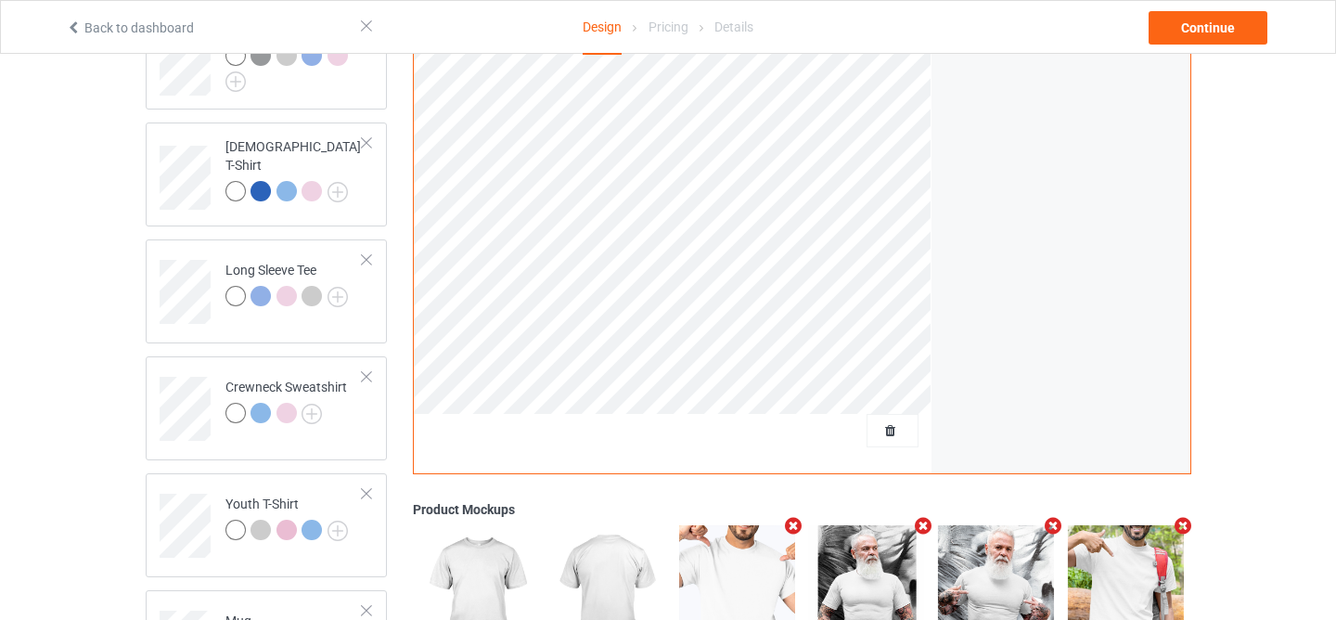
scroll to position [581, 0]
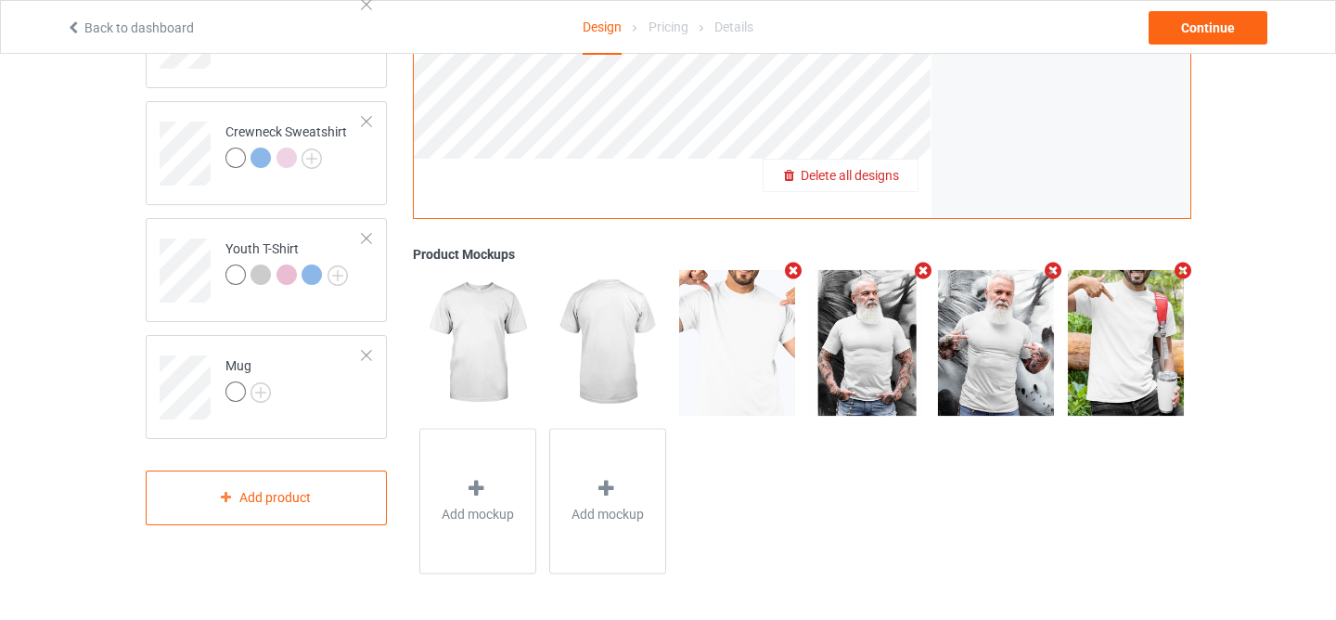
click at [889, 174] on span "Delete all designs" at bounding box center [850, 175] width 98 height 15
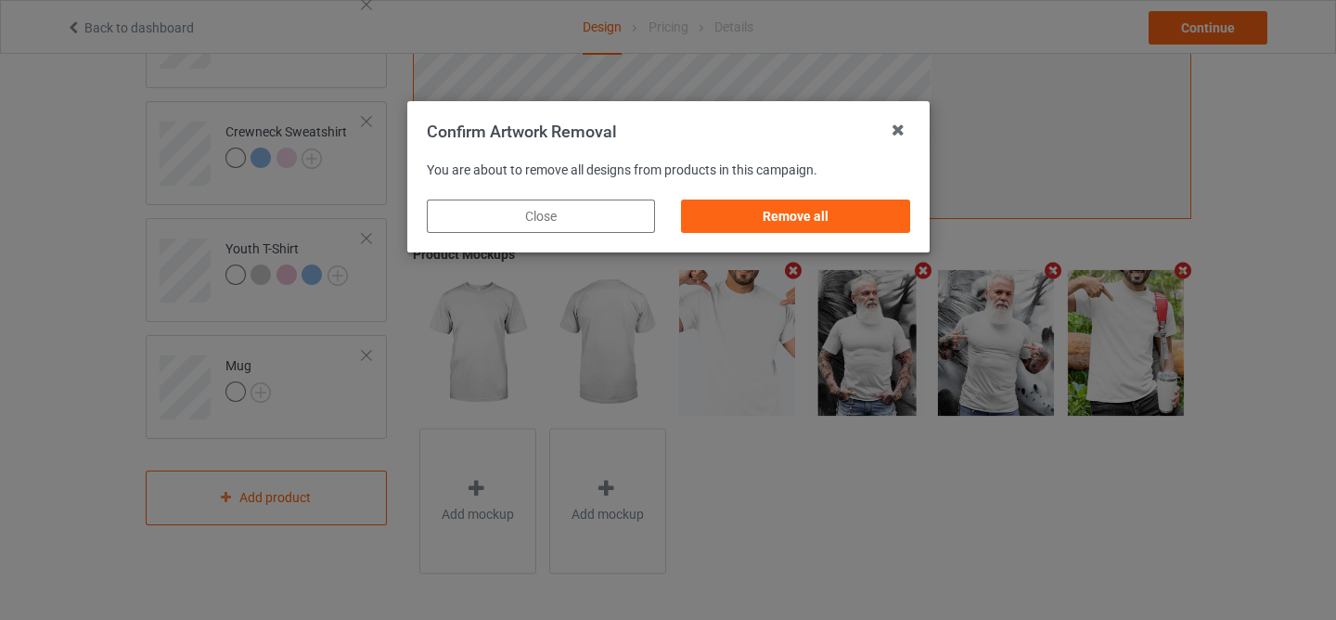
click at [787, 232] on div "Remove all" at bounding box center [795, 216] width 228 height 33
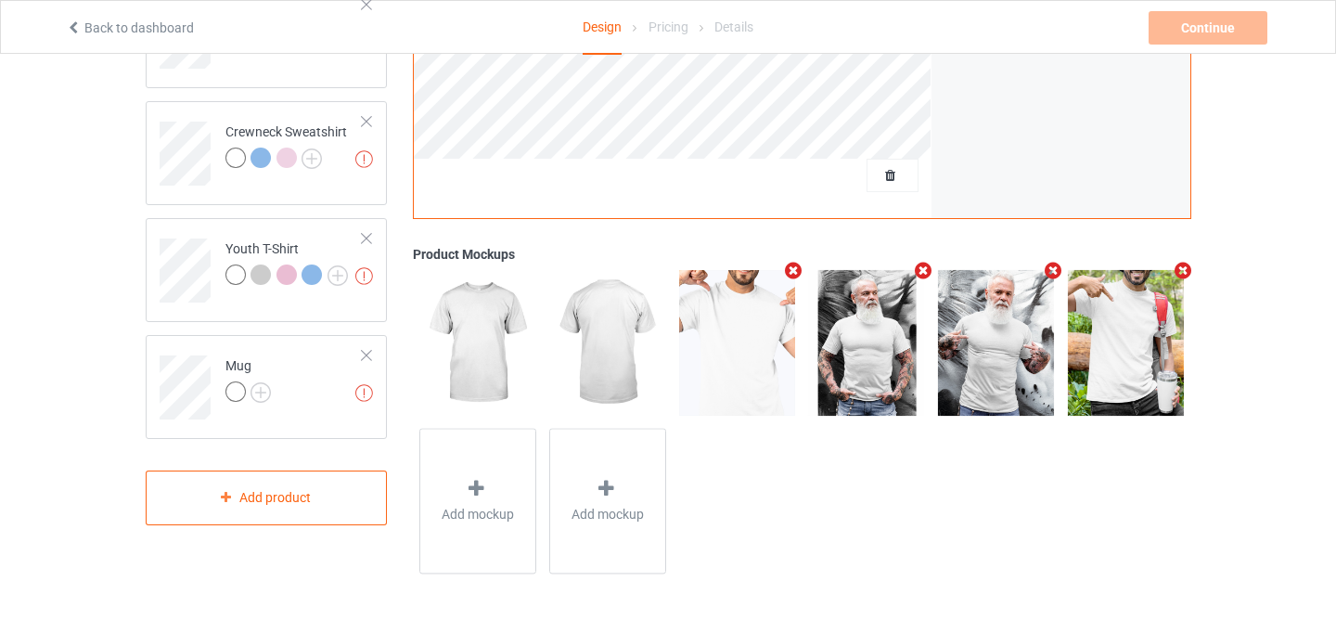
scroll to position [0, 0]
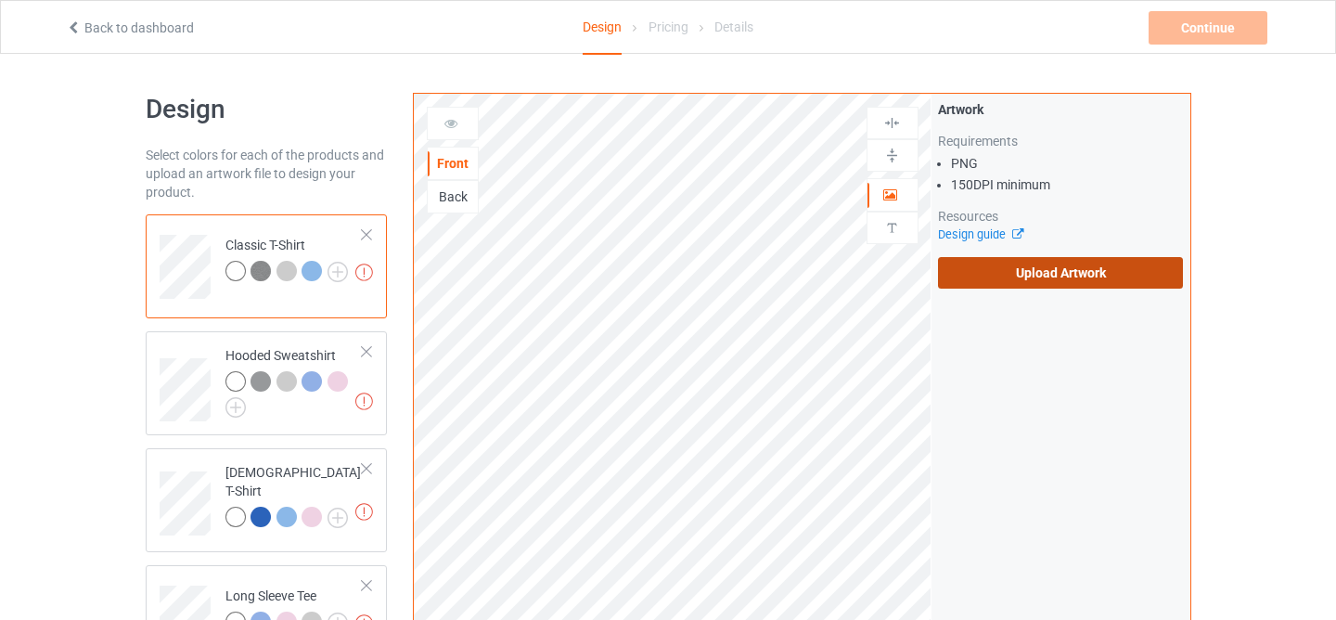
click at [1026, 277] on label "Upload Artwork" at bounding box center [1061, 273] width 246 height 32
click at [0, 0] on input "Upload Artwork" at bounding box center [0, 0] width 0 height 0
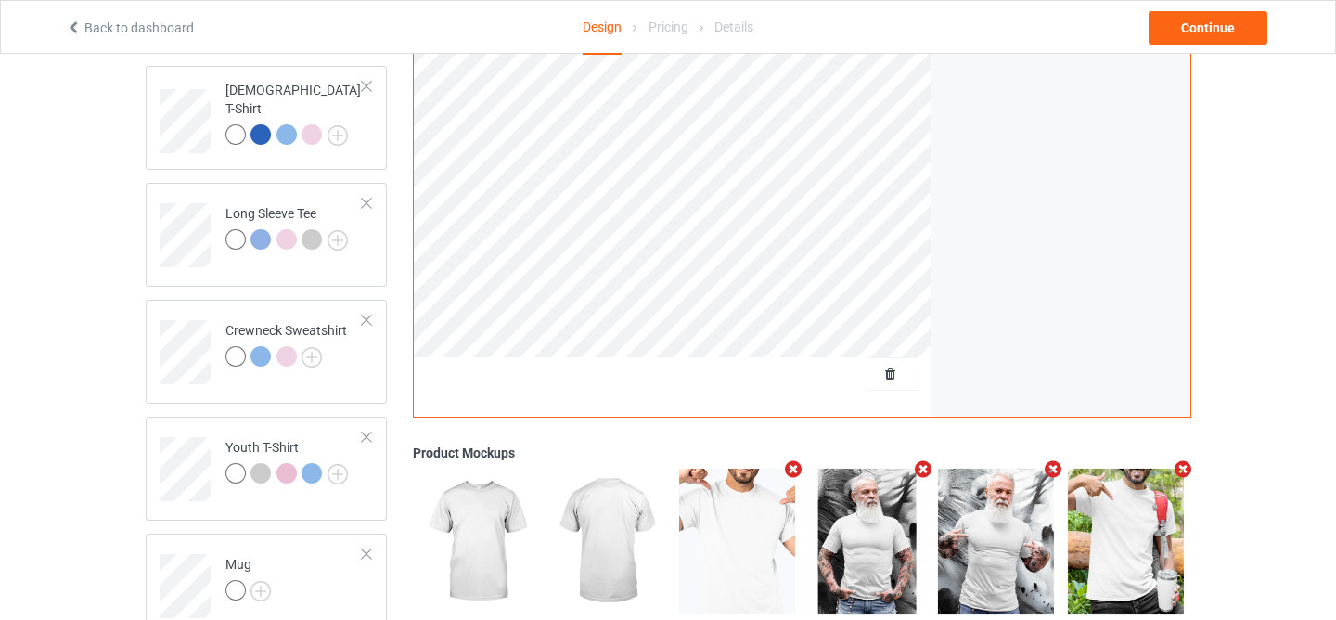
scroll to position [581, 0]
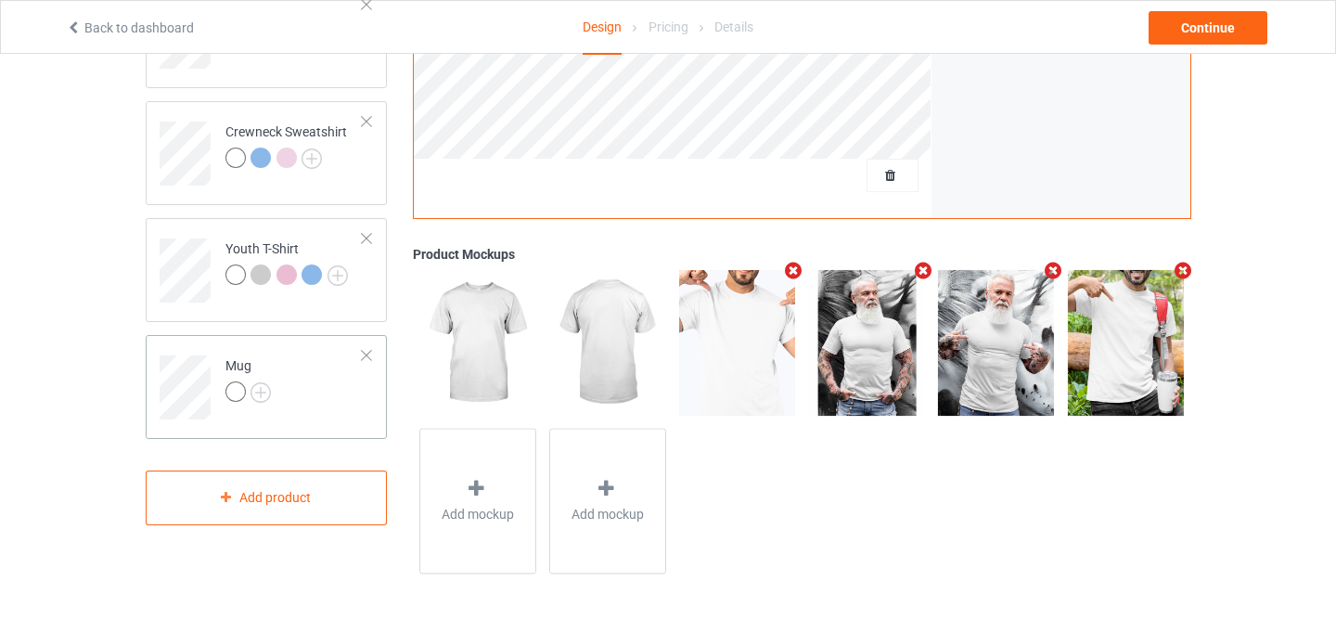
click at [368, 357] on div at bounding box center [366, 355] width 13 height 13
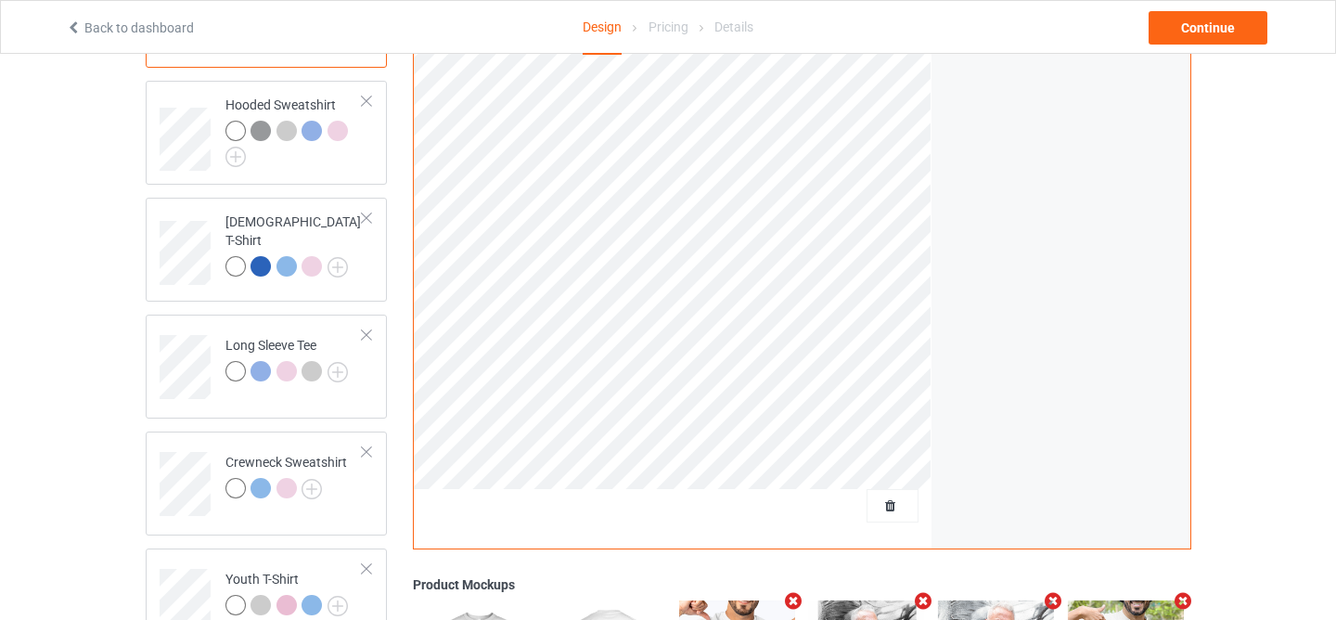
scroll to position [77, 0]
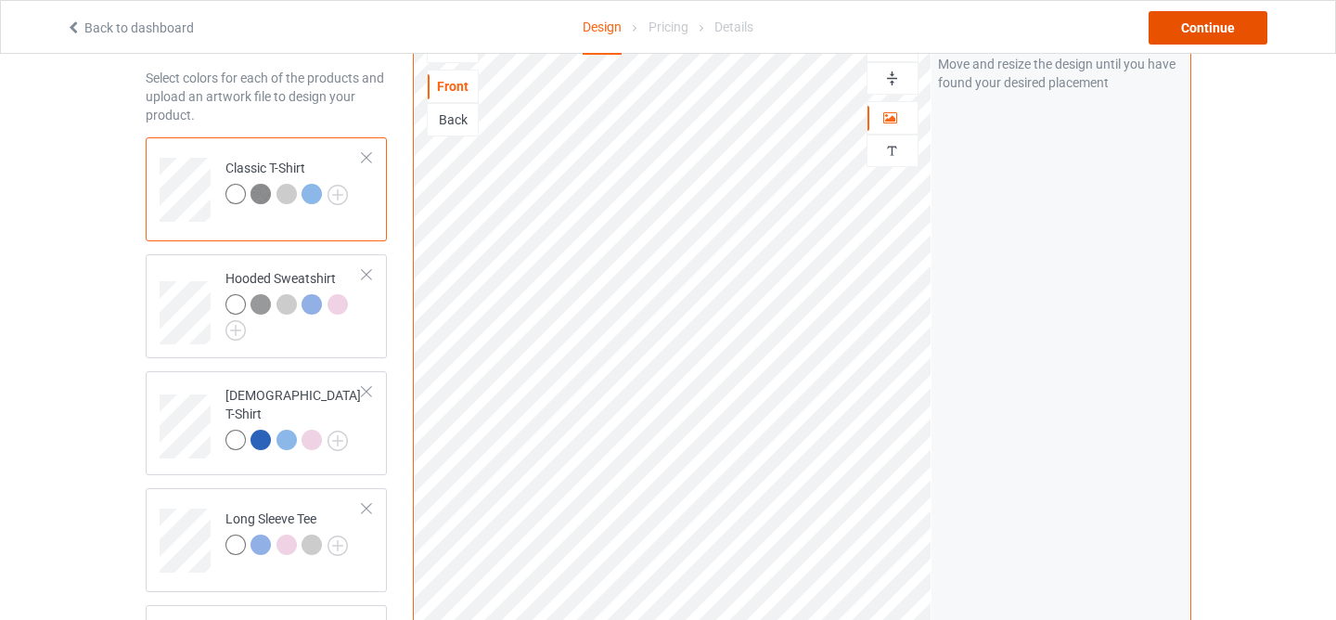
click at [1189, 41] on div "Continue" at bounding box center [1208, 27] width 119 height 33
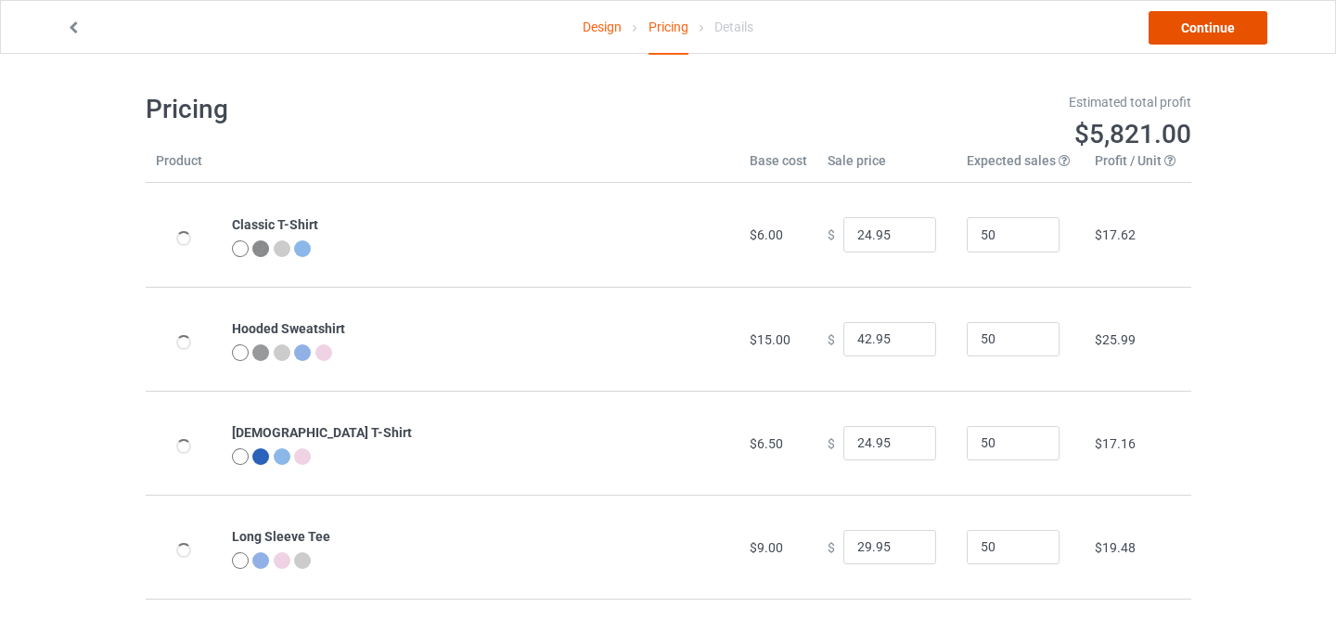
click at [1190, 27] on link "Continue" at bounding box center [1208, 27] width 119 height 33
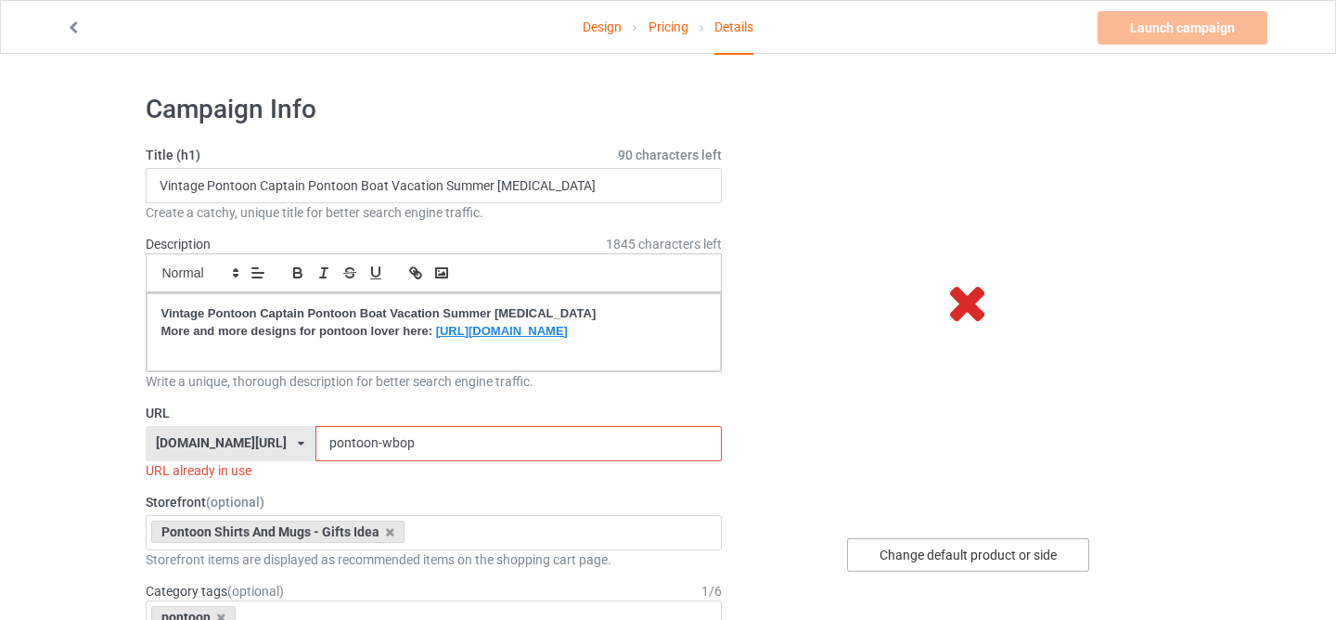
click at [936, 558] on div "Change default product or side" at bounding box center [968, 554] width 242 height 33
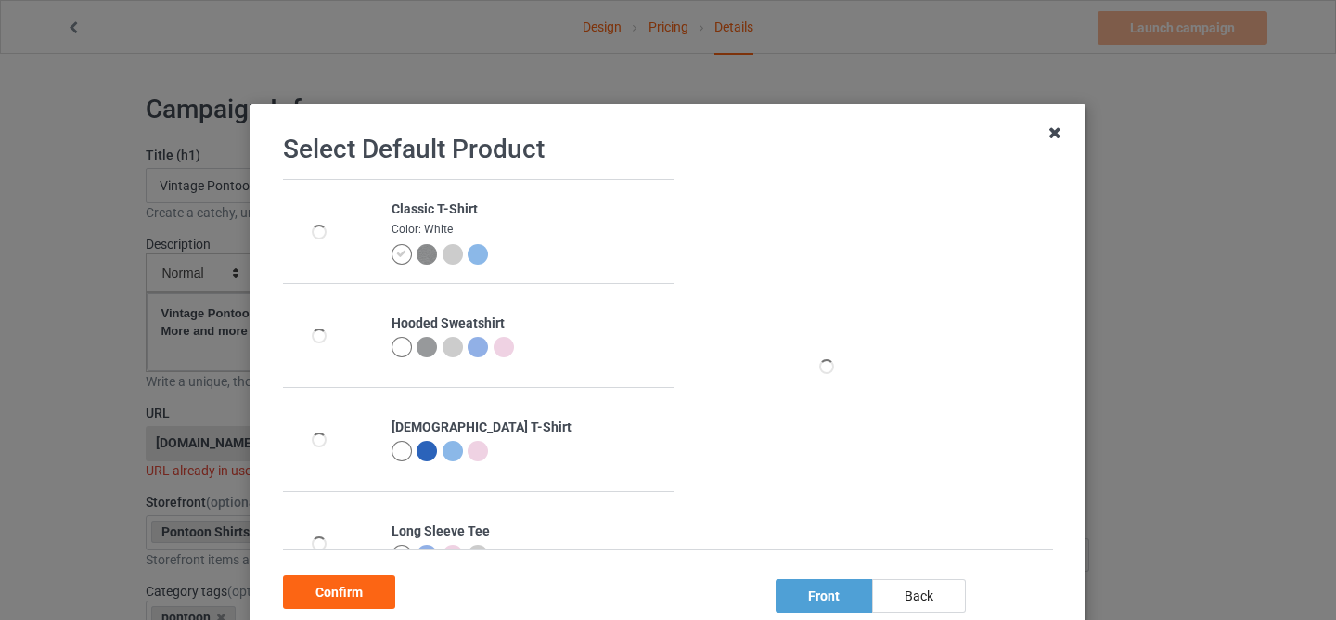
click at [1050, 140] on icon at bounding box center [1055, 133] width 30 height 30
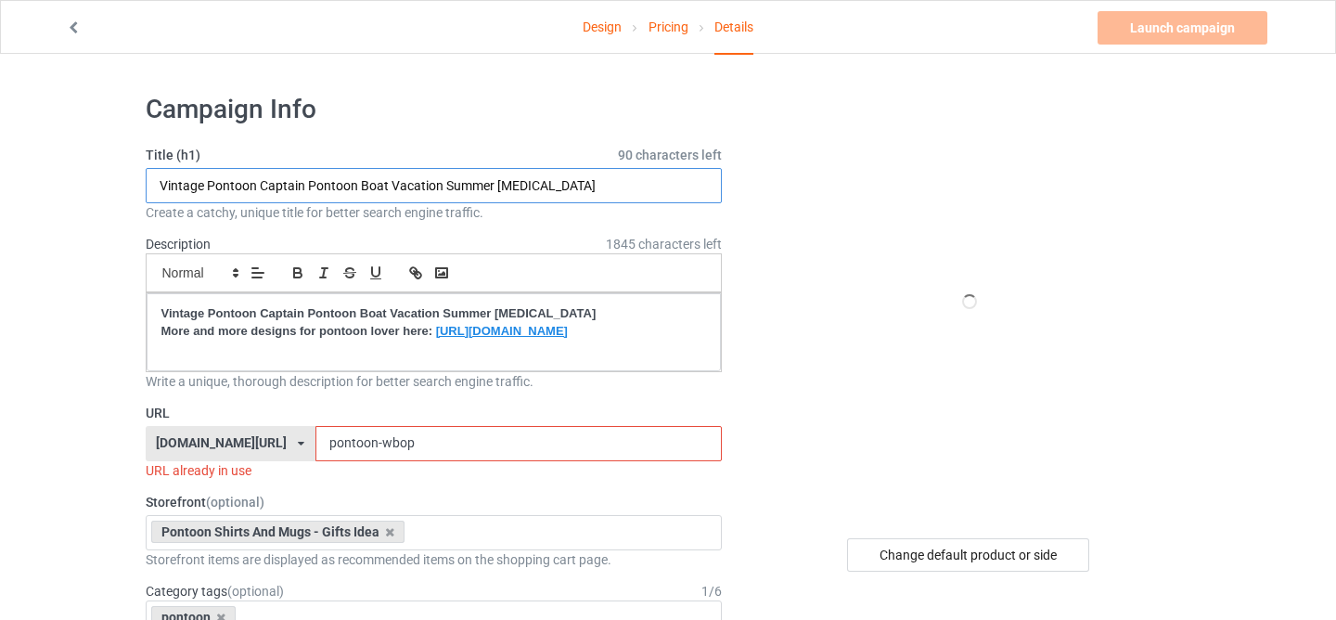
click at [539, 200] on input "Vintage Pontoon Captain Pontoon Boat Vacation Summer [MEDICAL_DATA]" at bounding box center [434, 185] width 577 height 35
paste input "Fragile I Just Dropped My Daughter Off at College Parents"
type input "Fragile I Just Dropped My Daughter Off at College Parents"
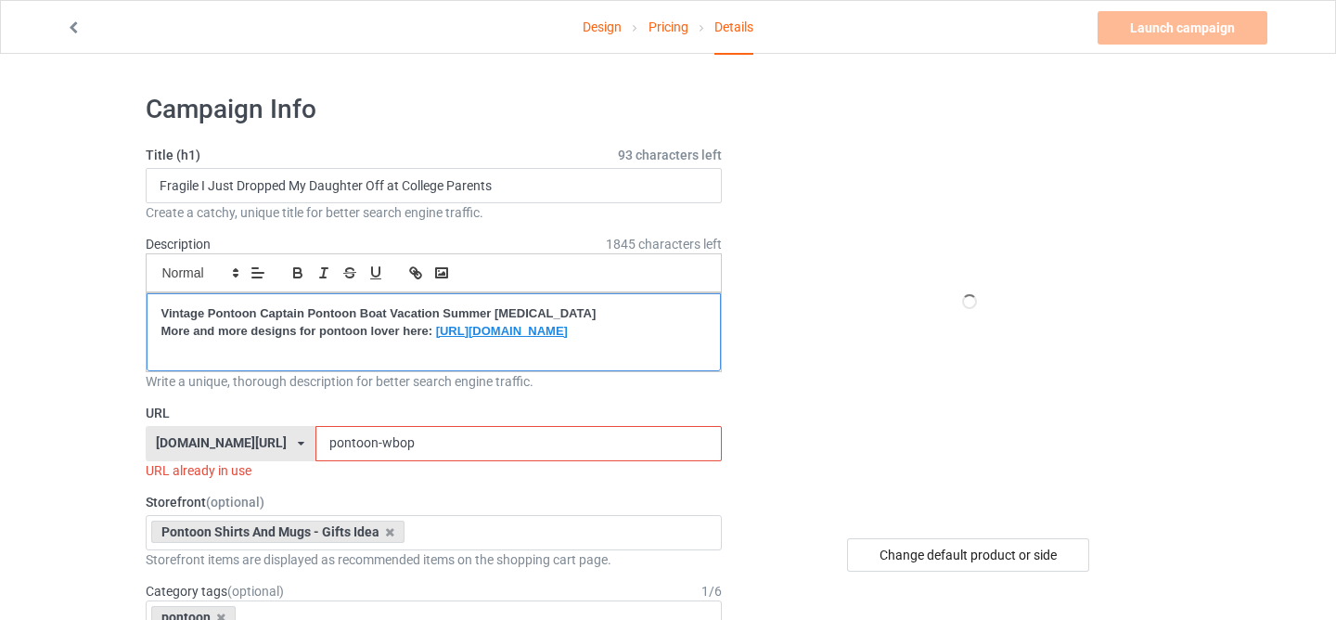
drag, startPoint x: 163, startPoint y: 308, endPoint x: 222, endPoint y: 361, distance: 78.9
click at [221, 360] on div "Vintage Pontoon Captain Pontoon Boat Vacation Summer [MEDICAL_DATA] ﻿More and m…" at bounding box center [434, 332] width 575 height 78
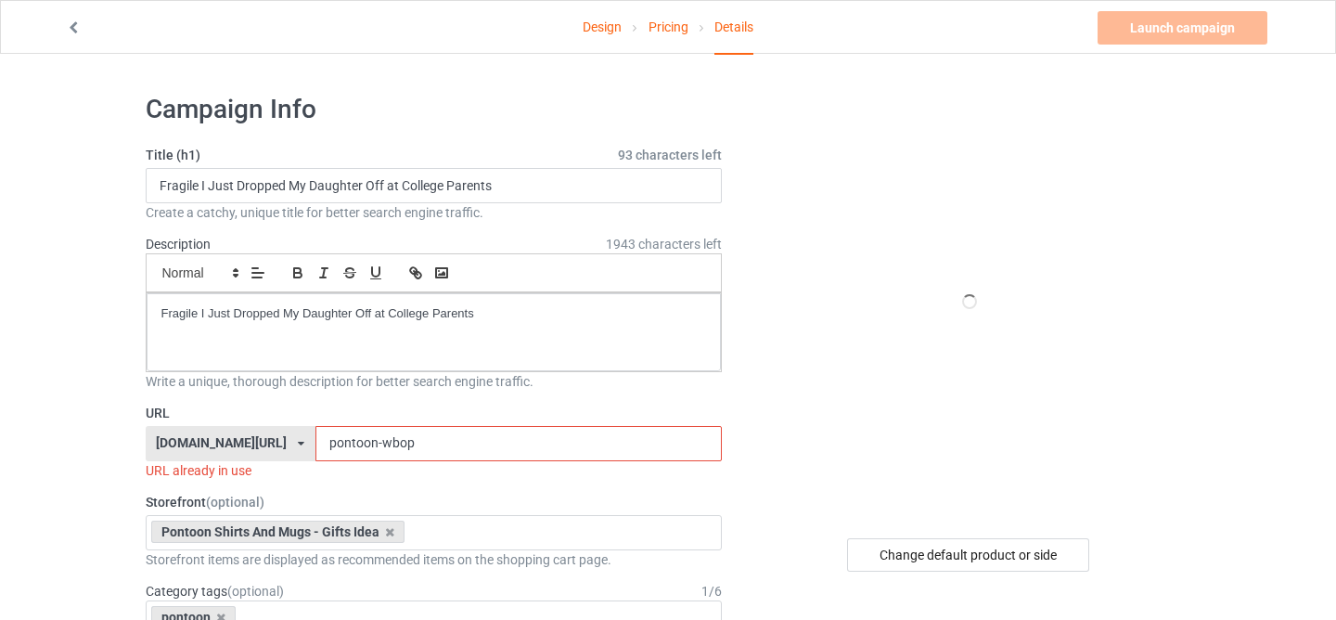
click at [331, 436] on input "pontoon-wbop" at bounding box center [519, 443] width 407 height 35
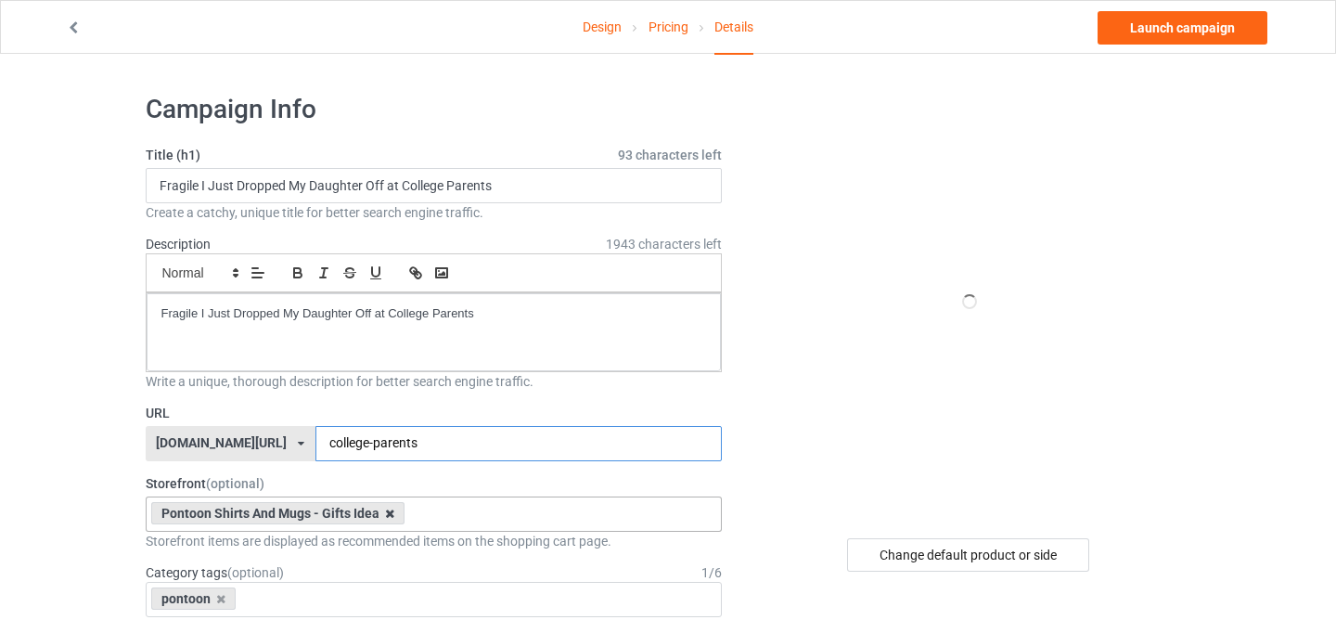
type input "college-parents"
click at [390, 511] on icon at bounding box center [389, 514] width 9 height 12
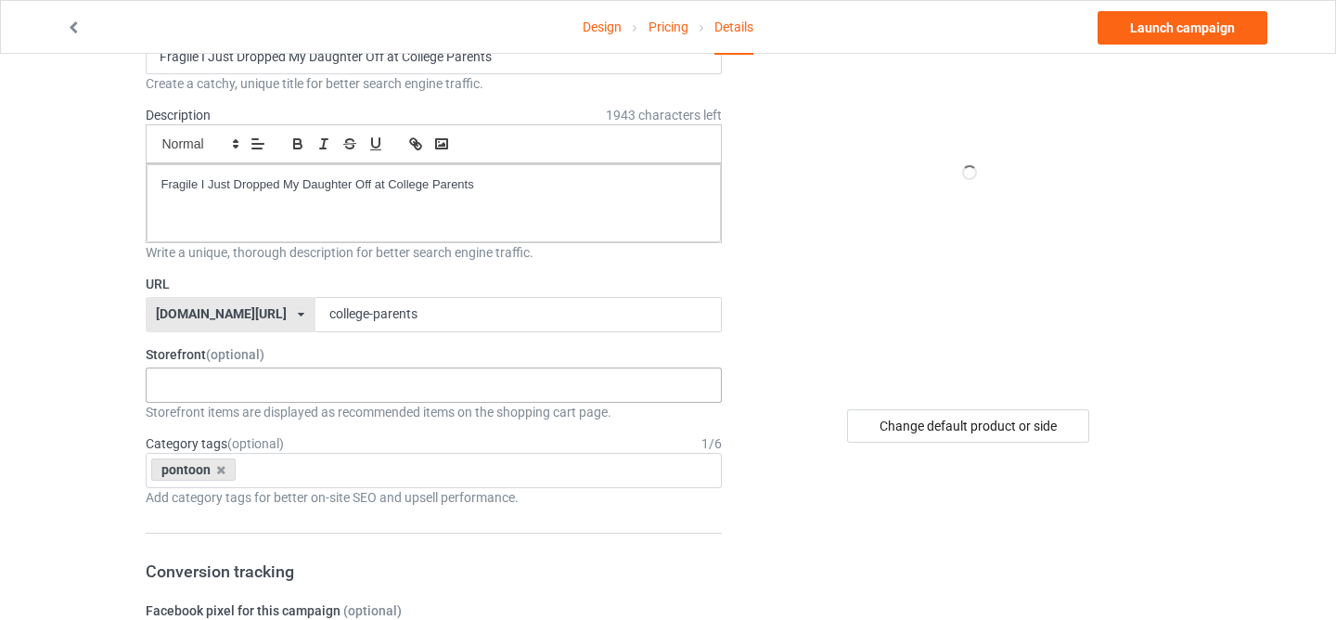
scroll to position [312, 0]
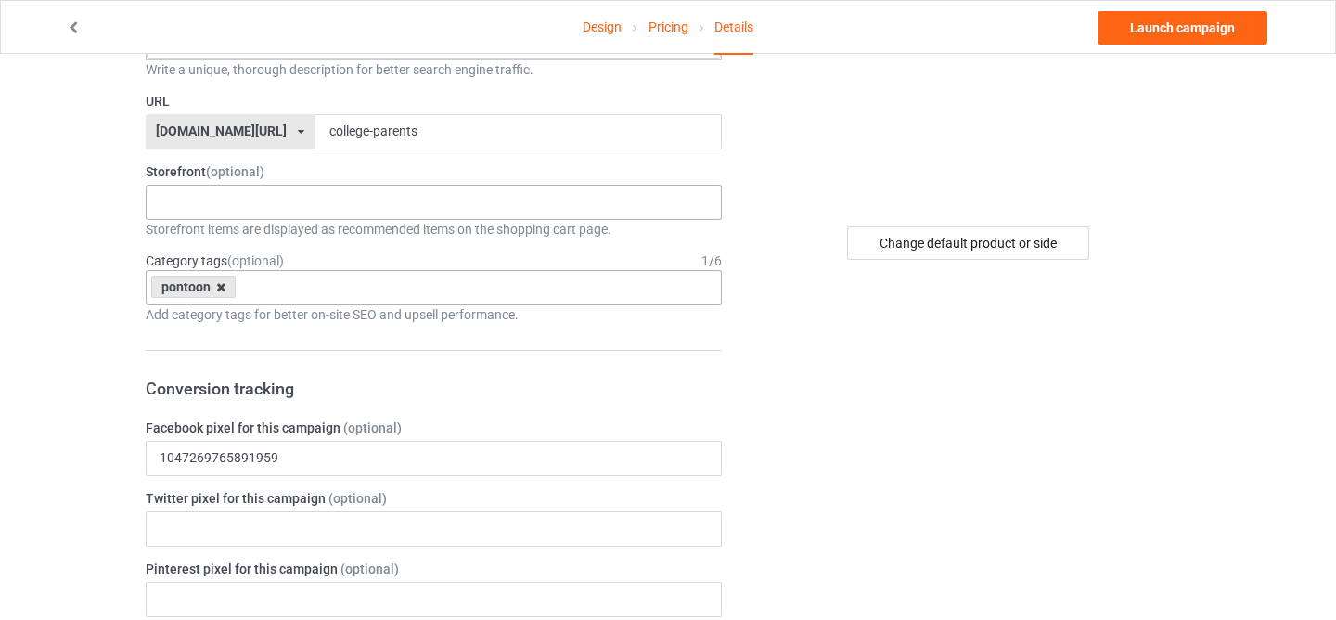
click at [222, 292] on icon at bounding box center [220, 287] width 9 height 12
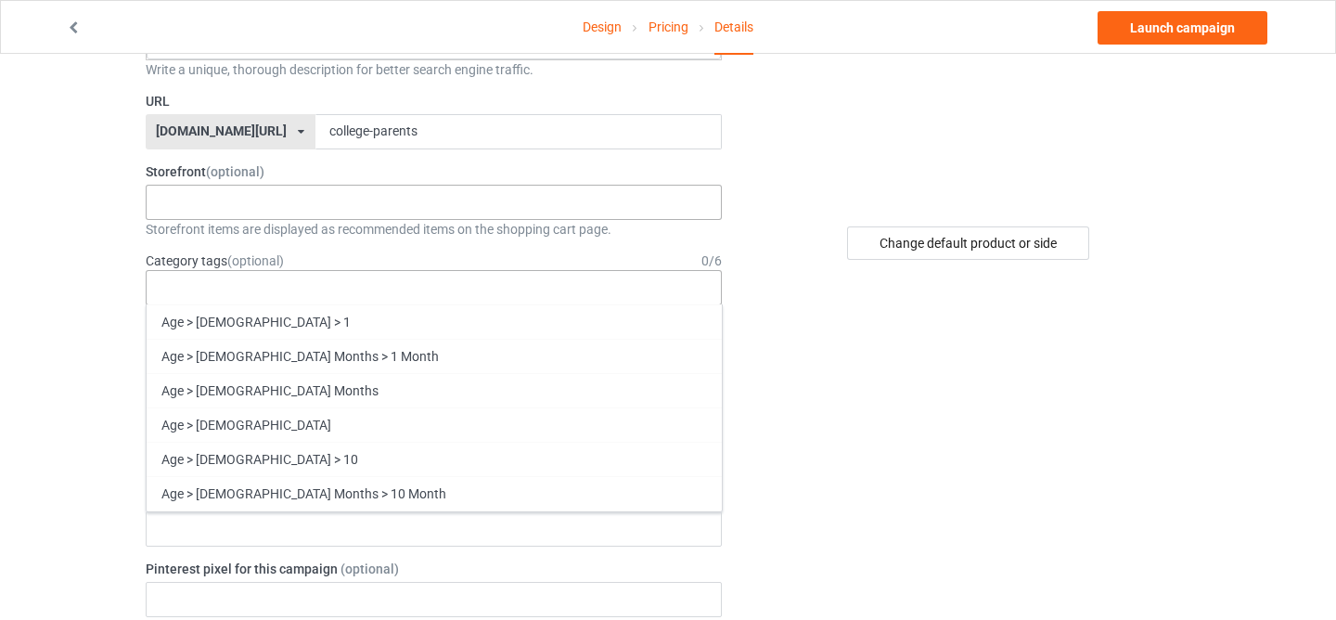
scroll to position [329, 0]
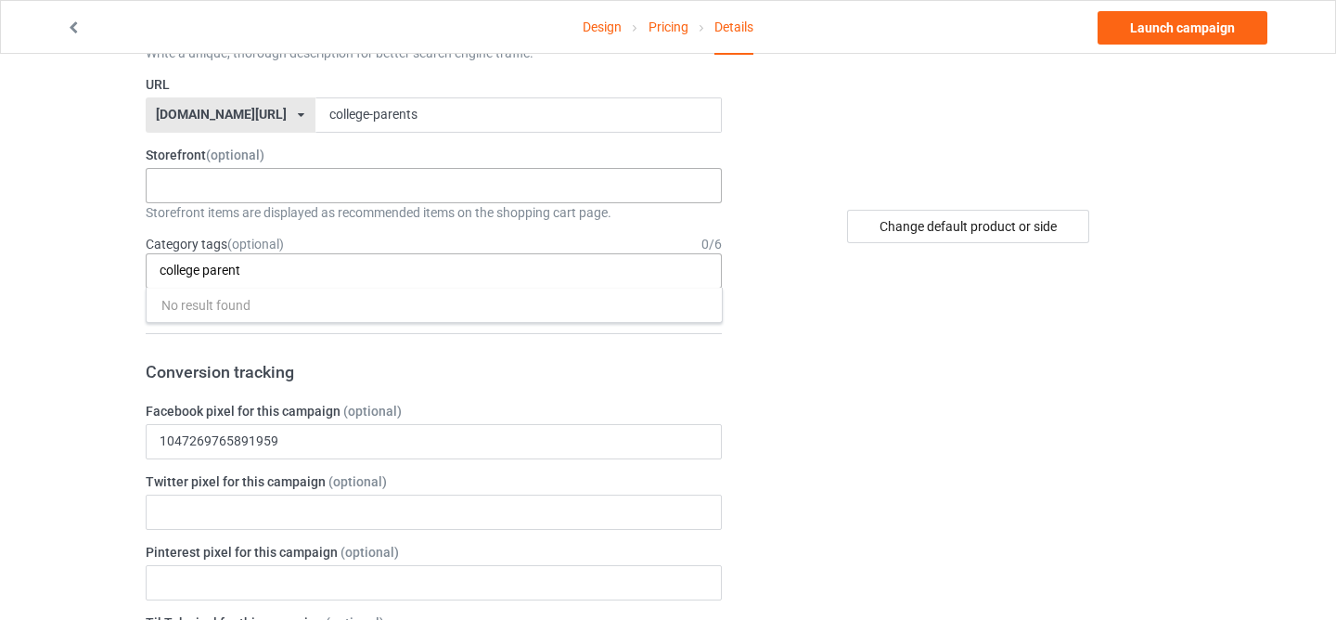
click at [260, 276] on input "college parent" at bounding box center [219, 271] width 119 height 16
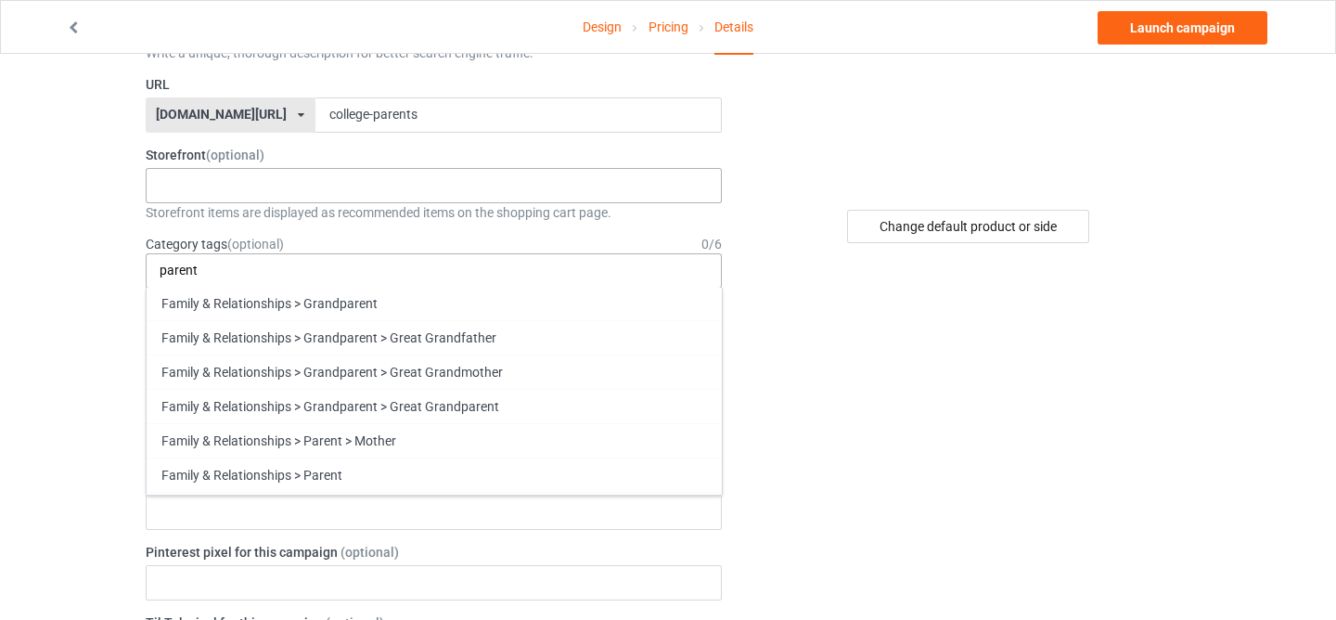
scroll to position [213, 0]
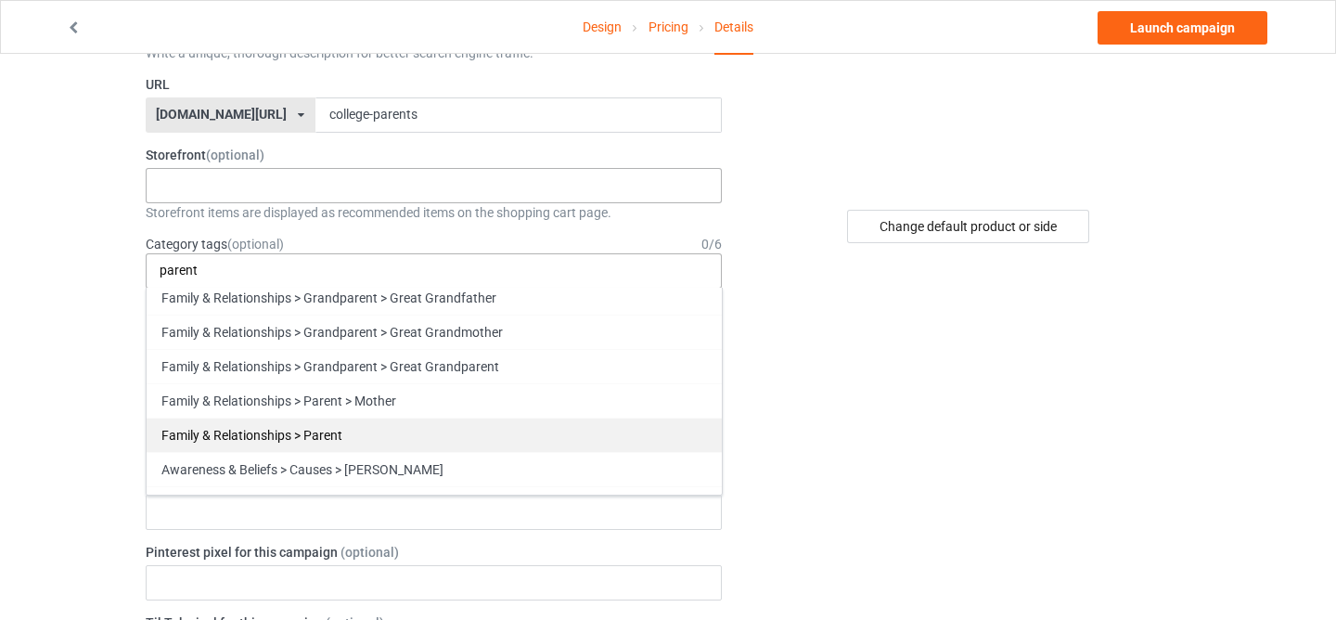
type input "parent"
click at [333, 436] on div "Family & Relationships > Parent" at bounding box center [434, 435] width 575 height 34
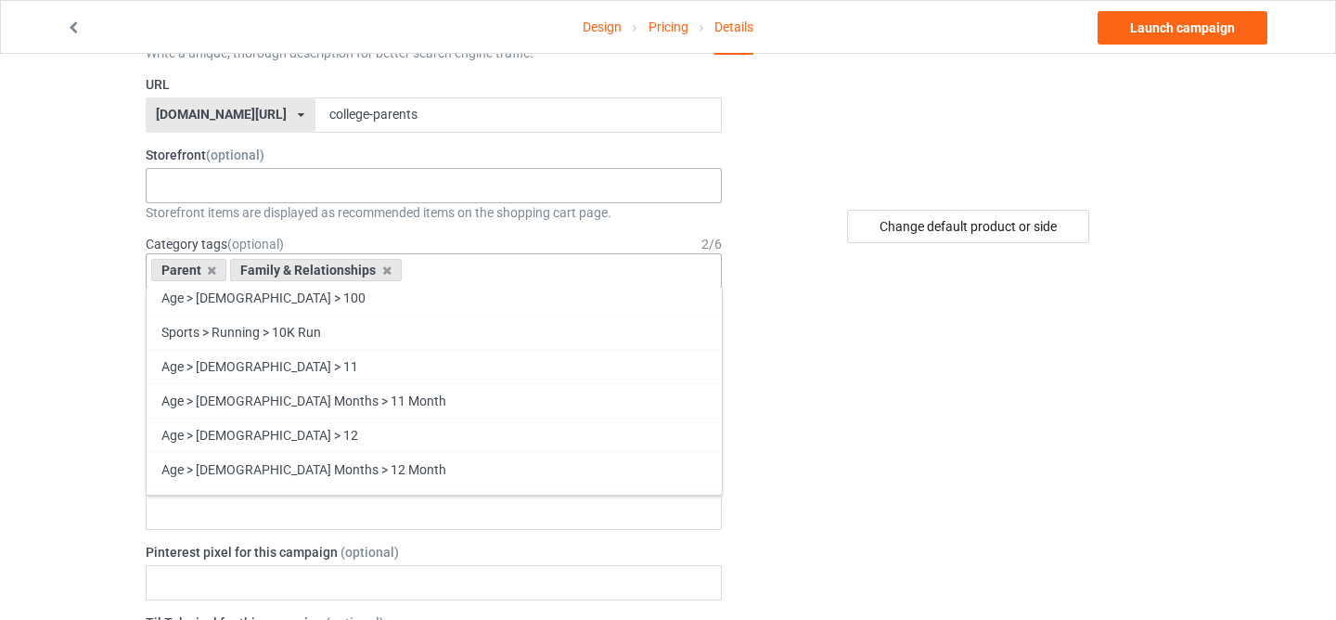
scroll to position [35000, 0]
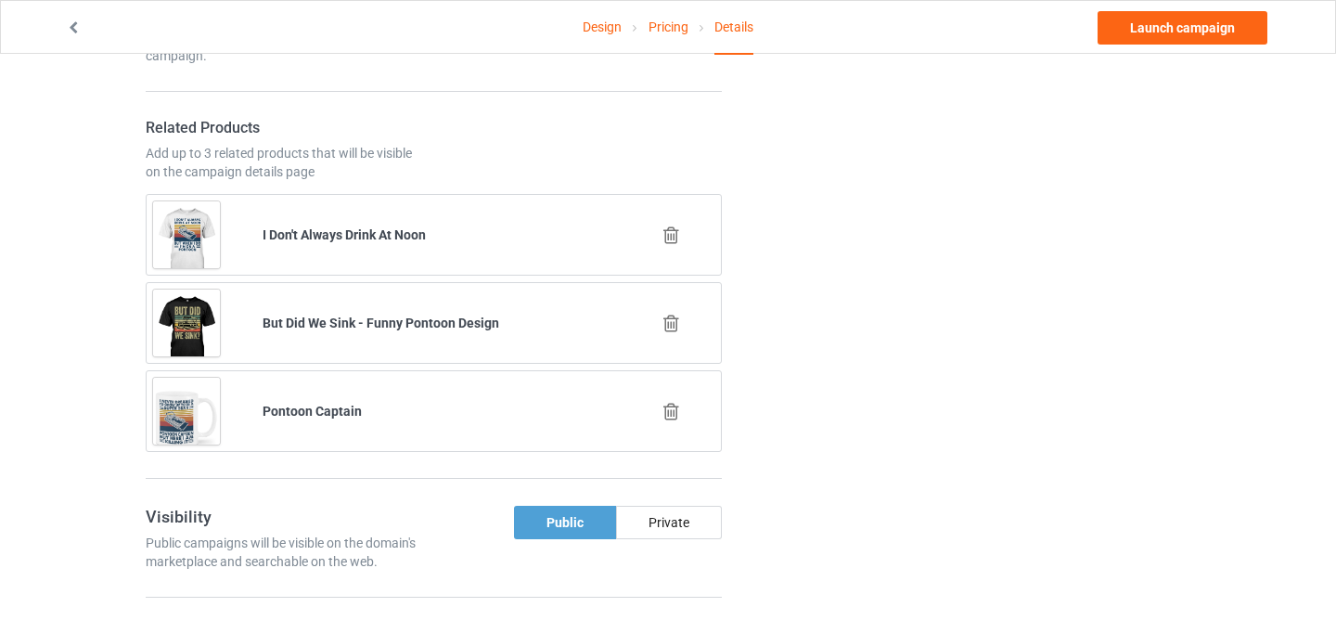
scroll to position [1103, 0]
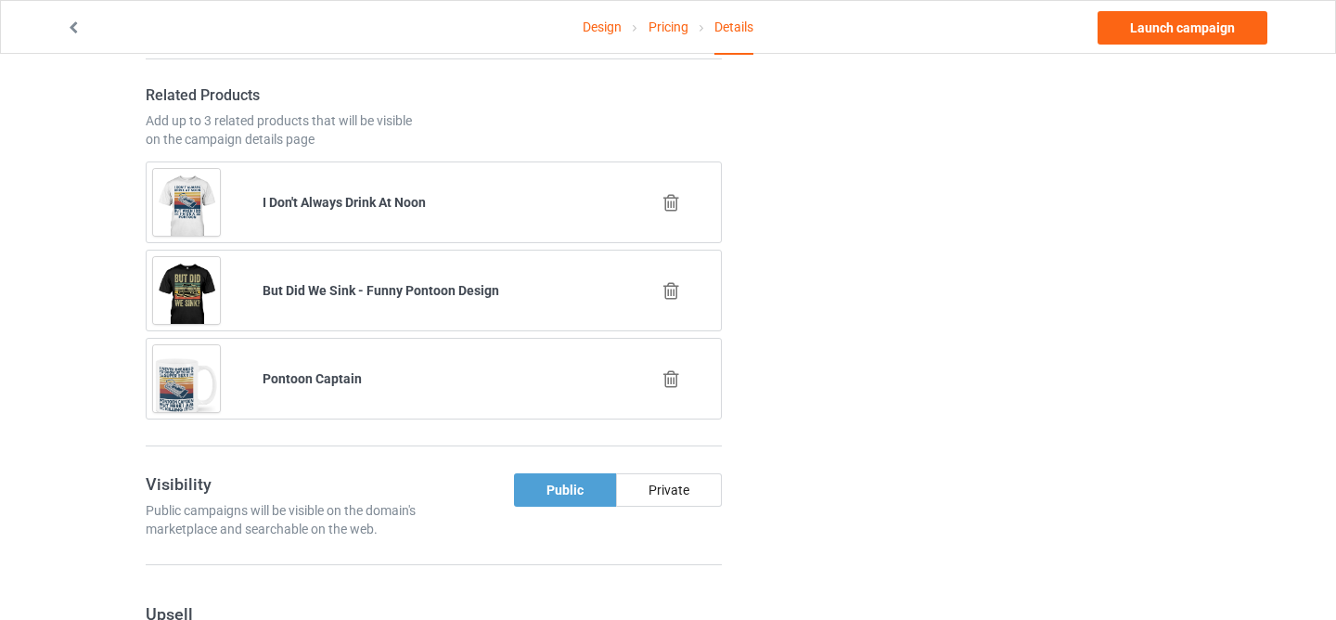
click at [669, 198] on icon at bounding box center [671, 202] width 23 height 19
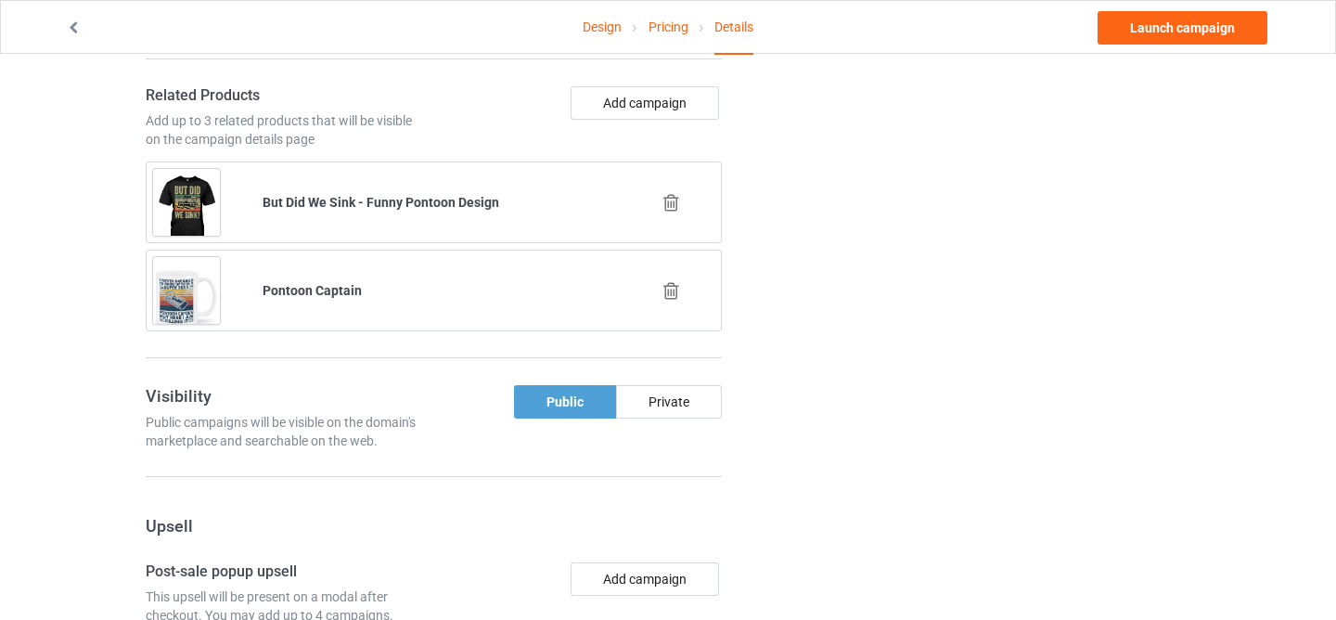
click at [669, 198] on icon at bounding box center [671, 202] width 23 height 19
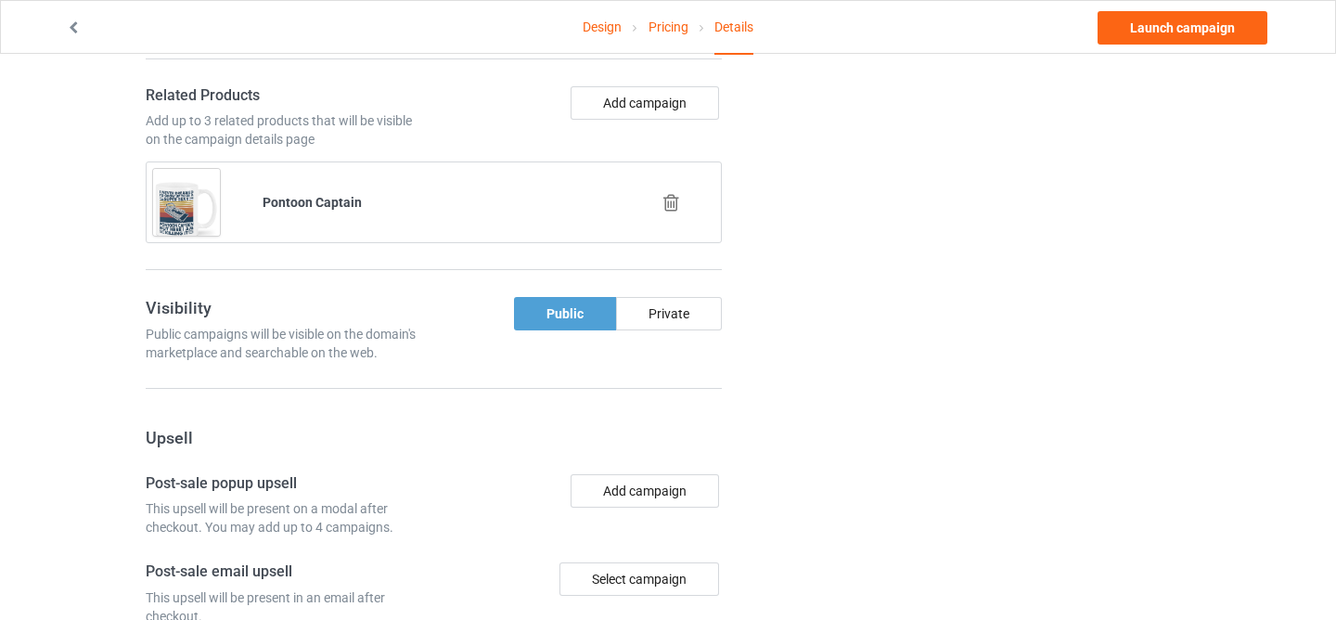
click at [669, 198] on icon at bounding box center [671, 202] width 23 height 19
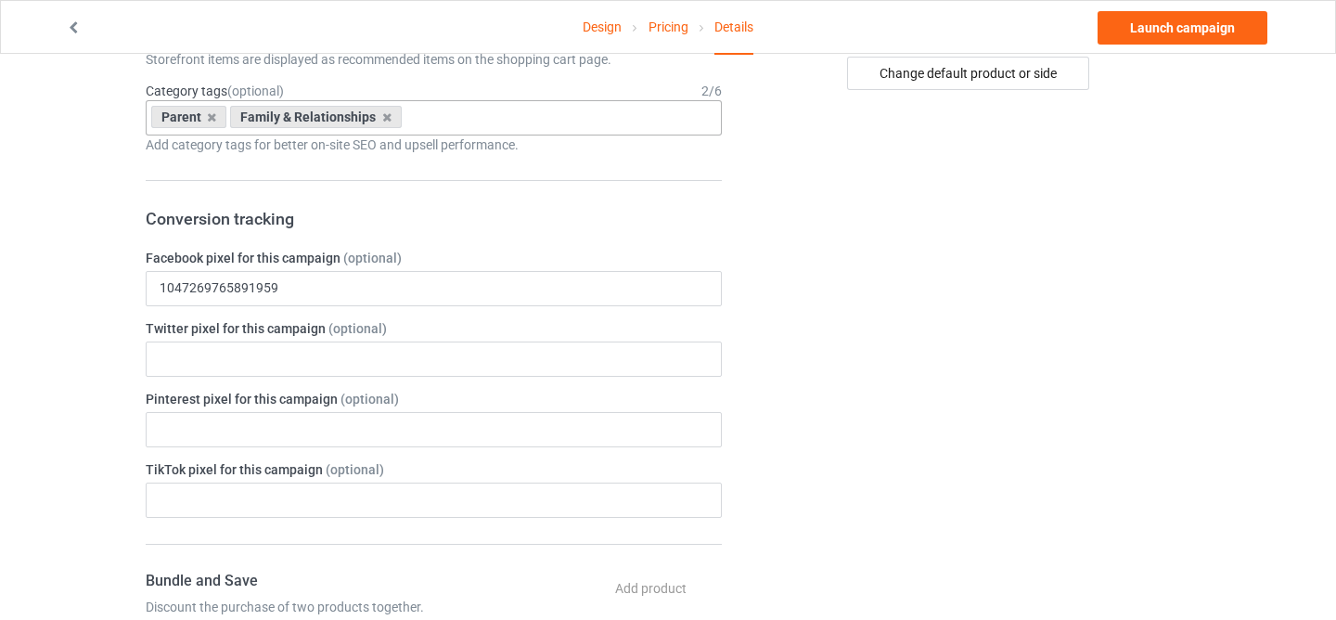
scroll to position [0, 0]
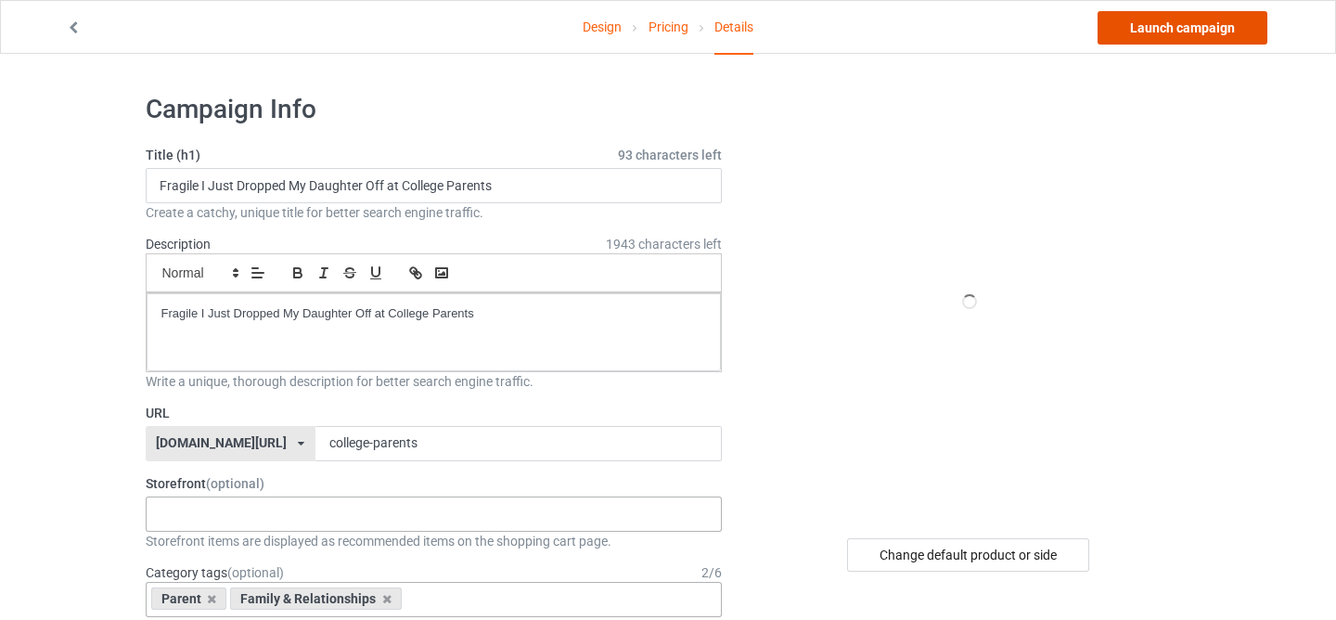
click at [1129, 41] on link "Launch campaign" at bounding box center [1183, 27] width 170 height 33
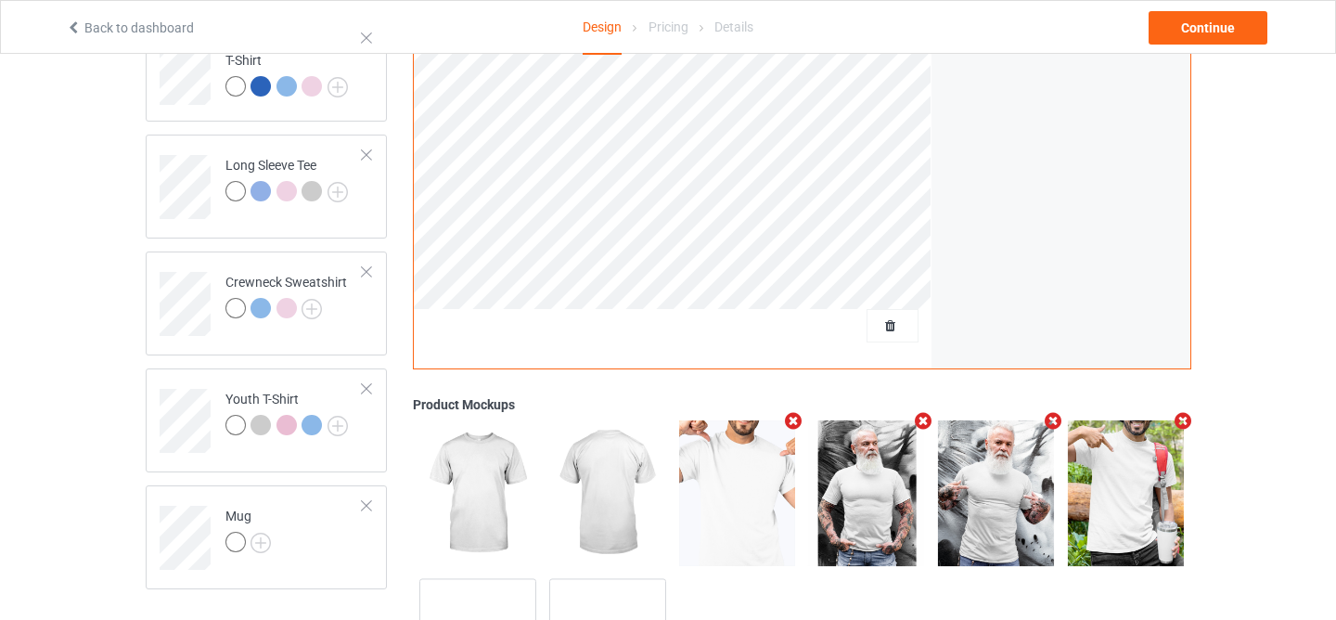
scroll to position [480, 0]
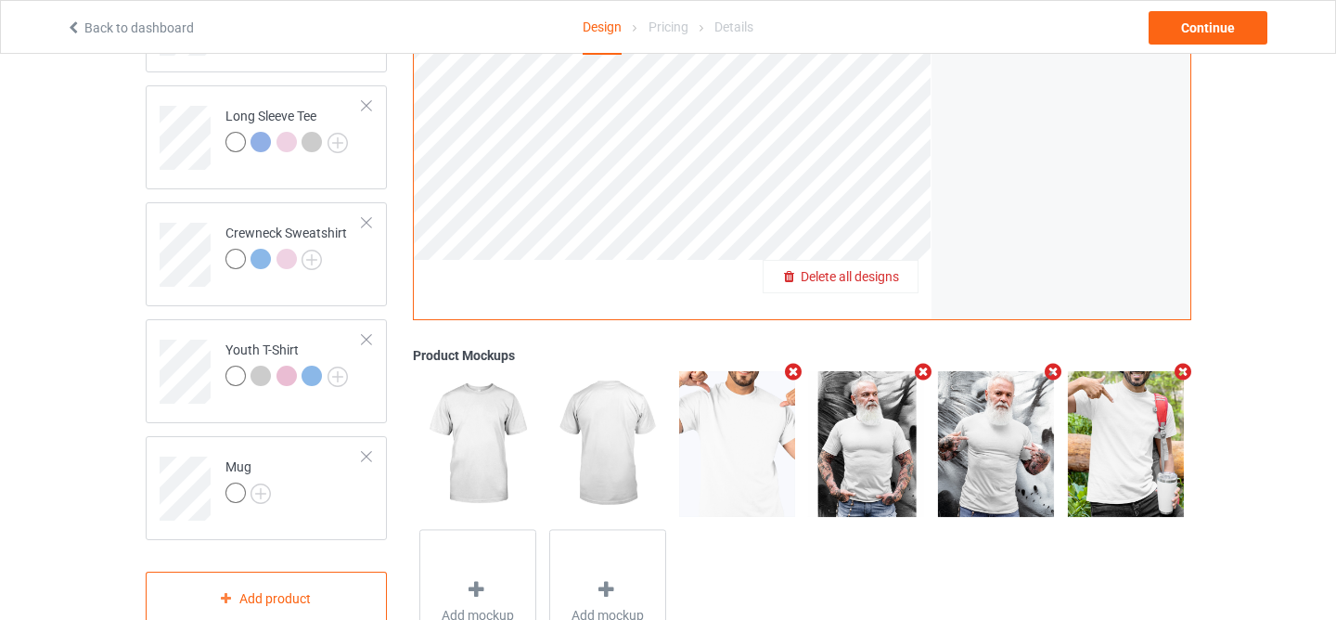
click at [890, 286] on div "Delete all designs" at bounding box center [841, 276] width 154 height 19
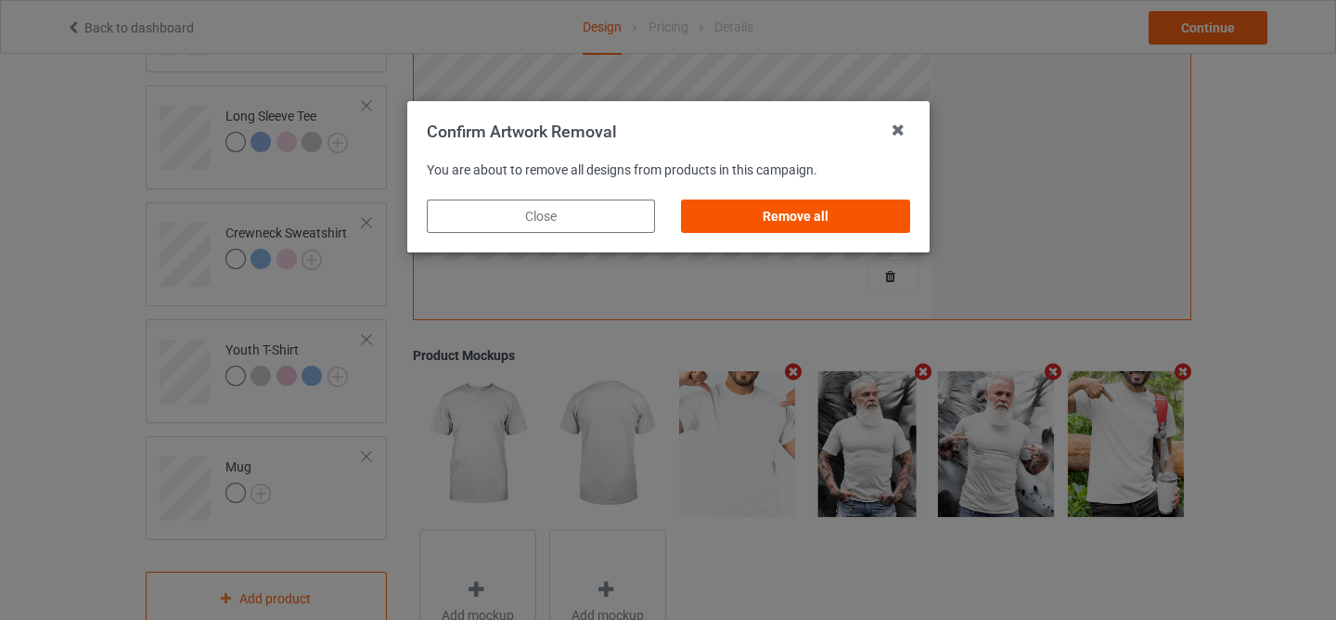
click at [808, 226] on div "Remove all" at bounding box center [795, 216] width 228 height 33
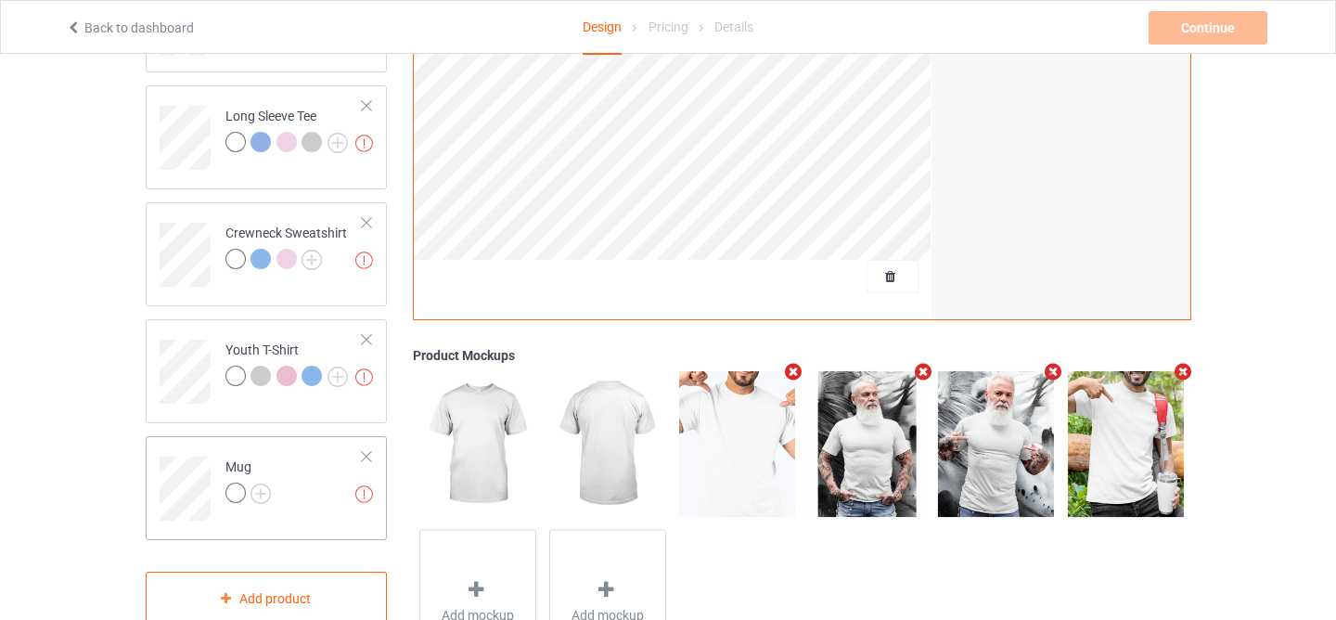
click at [368, 453] on div at bounding box center [366, 456] width 13 height 13
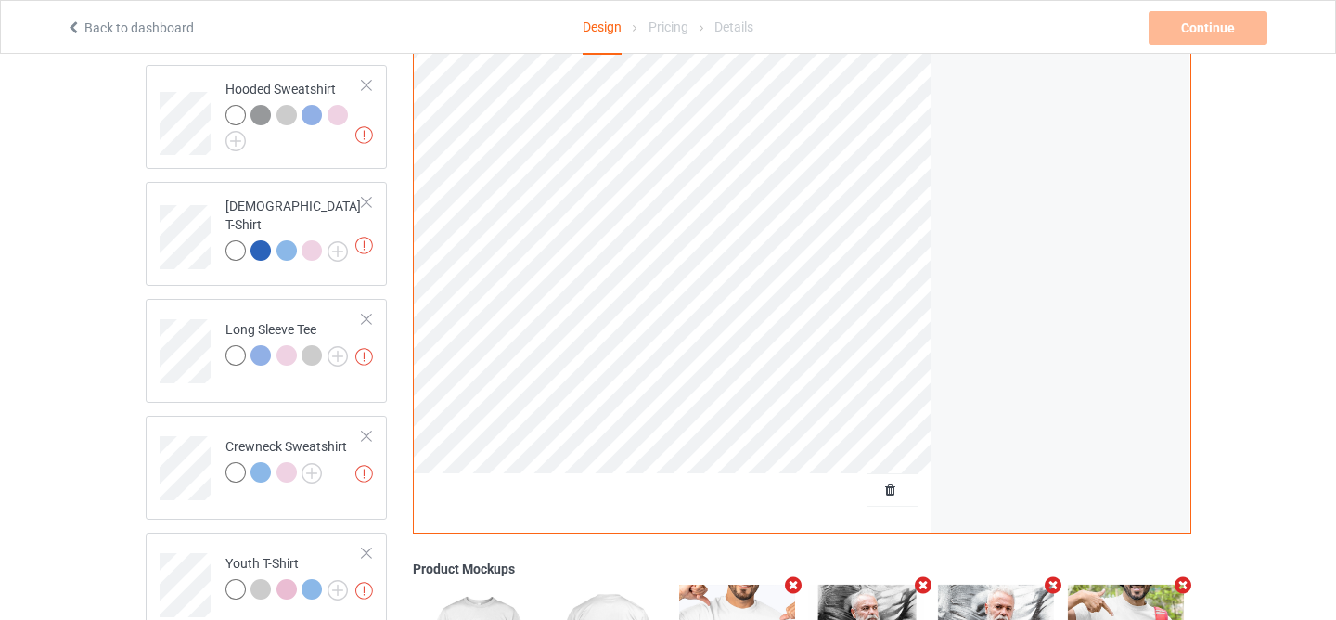
scroll to position [0, 0]
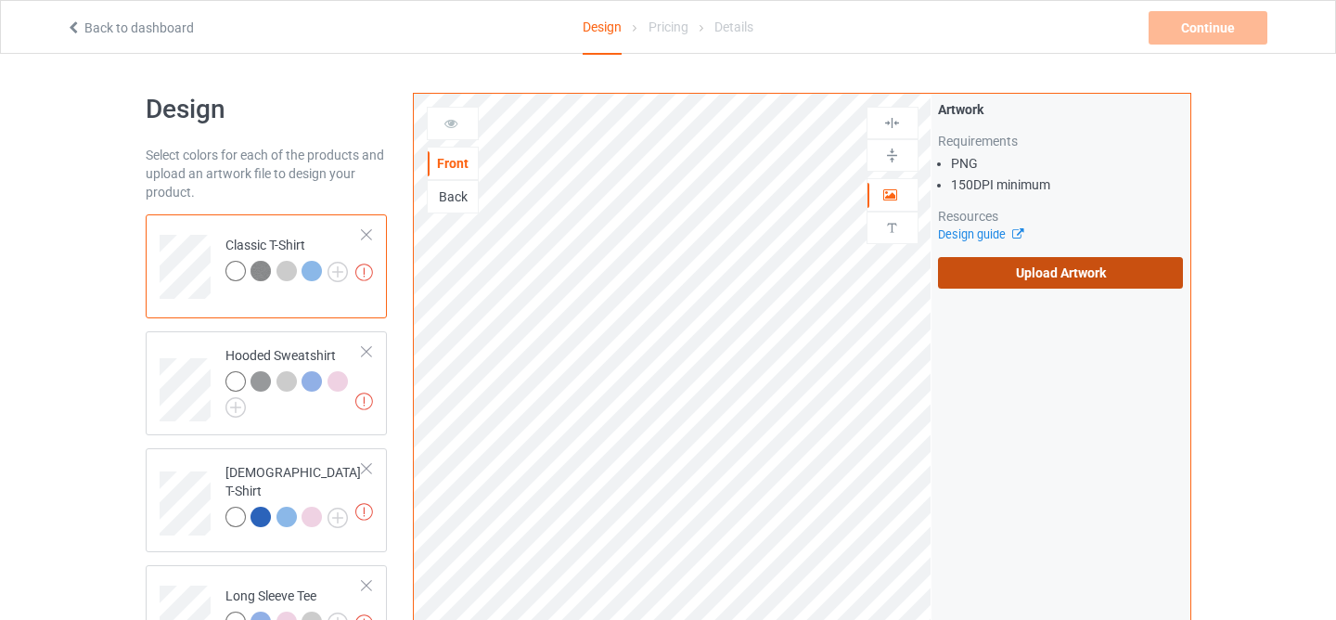
click at [1041, 279] on label "Upload Artwork" at bounding box center [1061, 273] width 246 height 32
click at [0, 0] on input "Upload Artwork" at bounding box center [0, 0] width 0 height 0
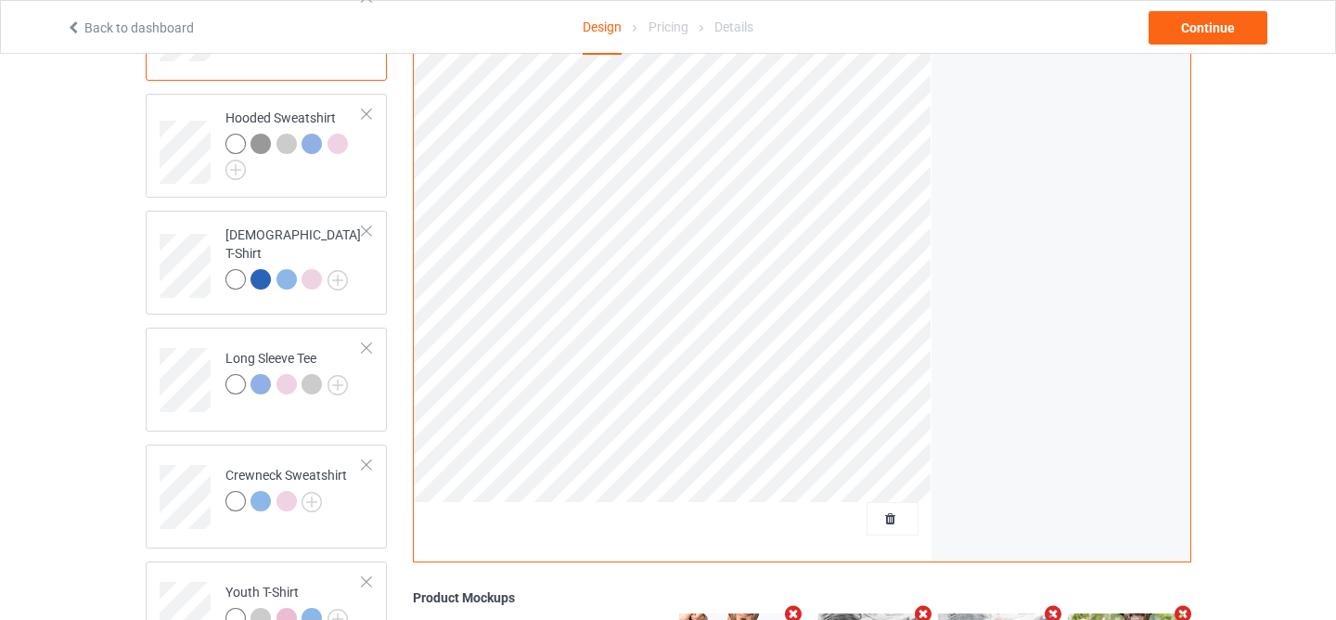
scroll to position [269, 0]
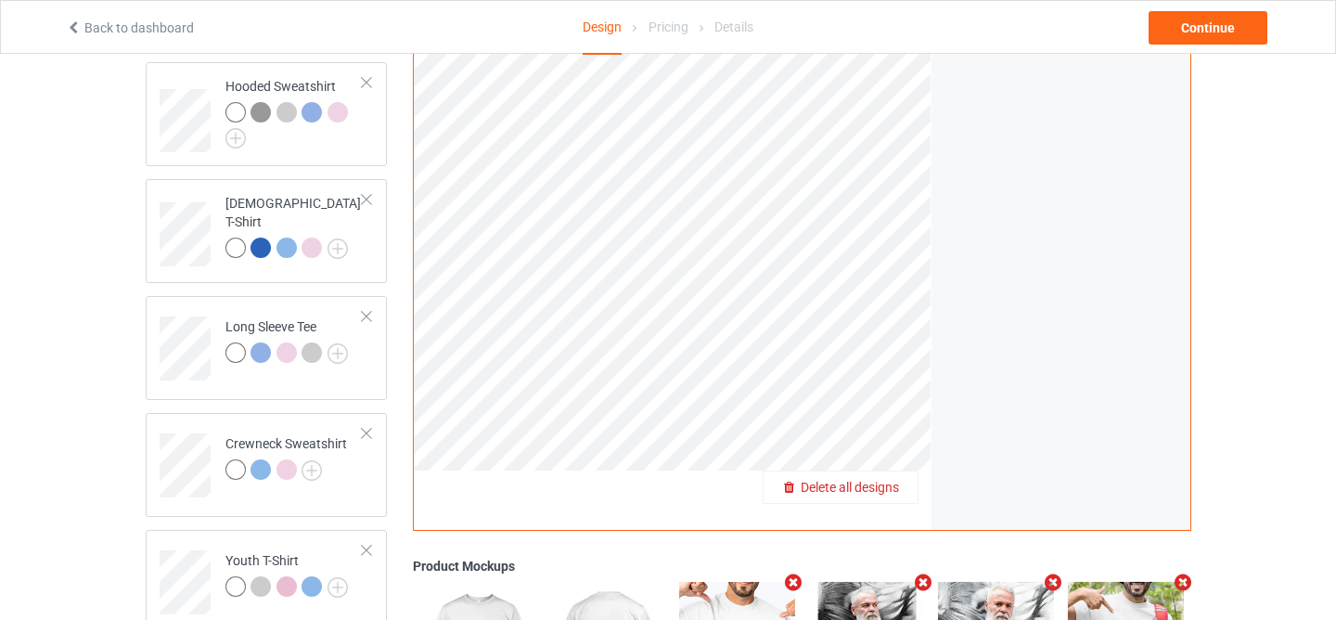
click at [885, 488] on span "Delete all designs" at bounding box center [850, 487] width 98 height 15
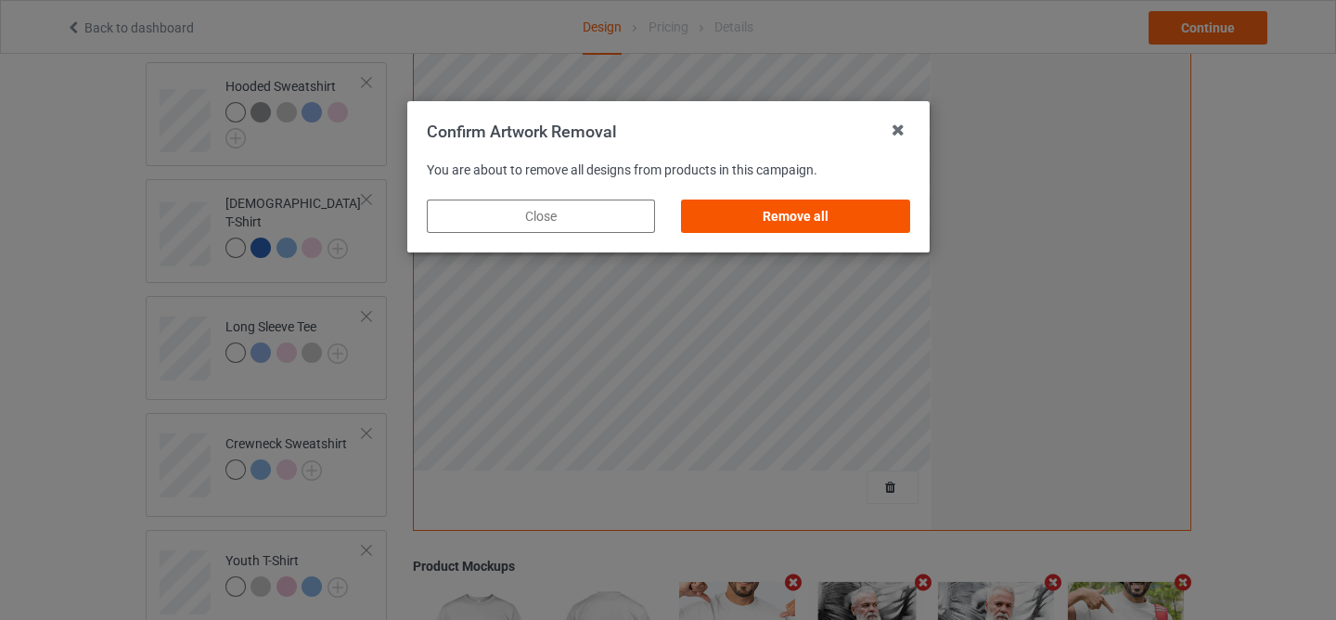
click at [818, 201] on div "Remove all" at bounding box center [795, 216] width 228 height 33
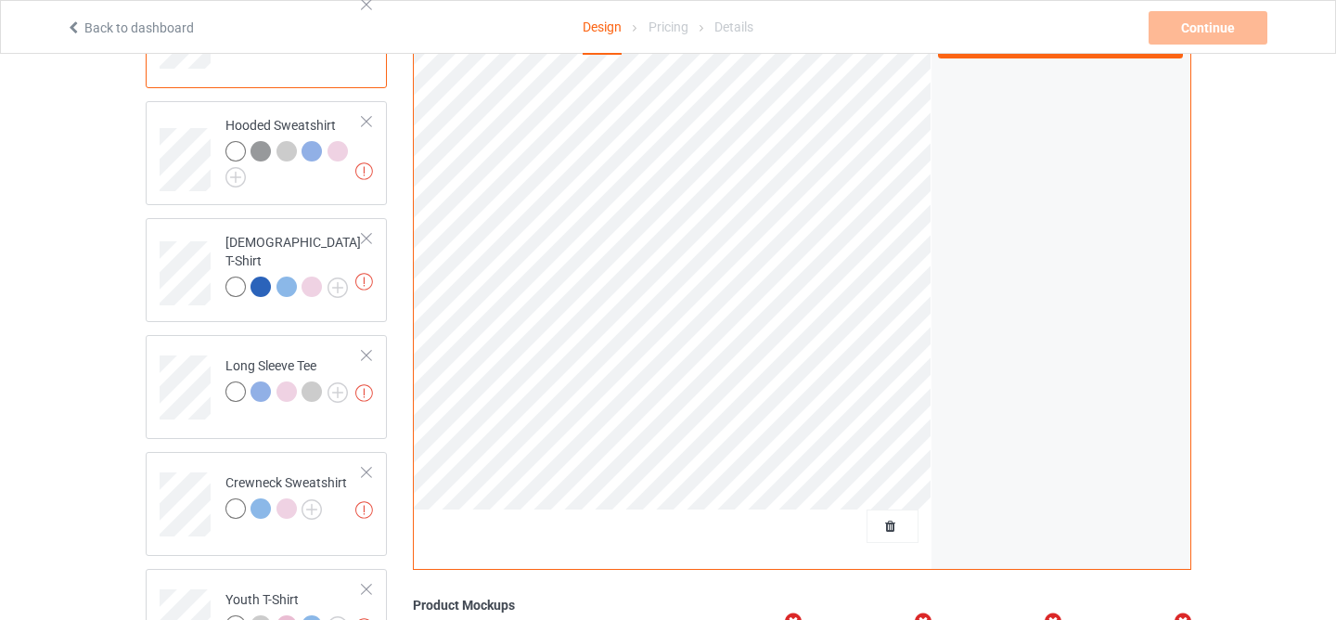
scroll to position [0, 0]
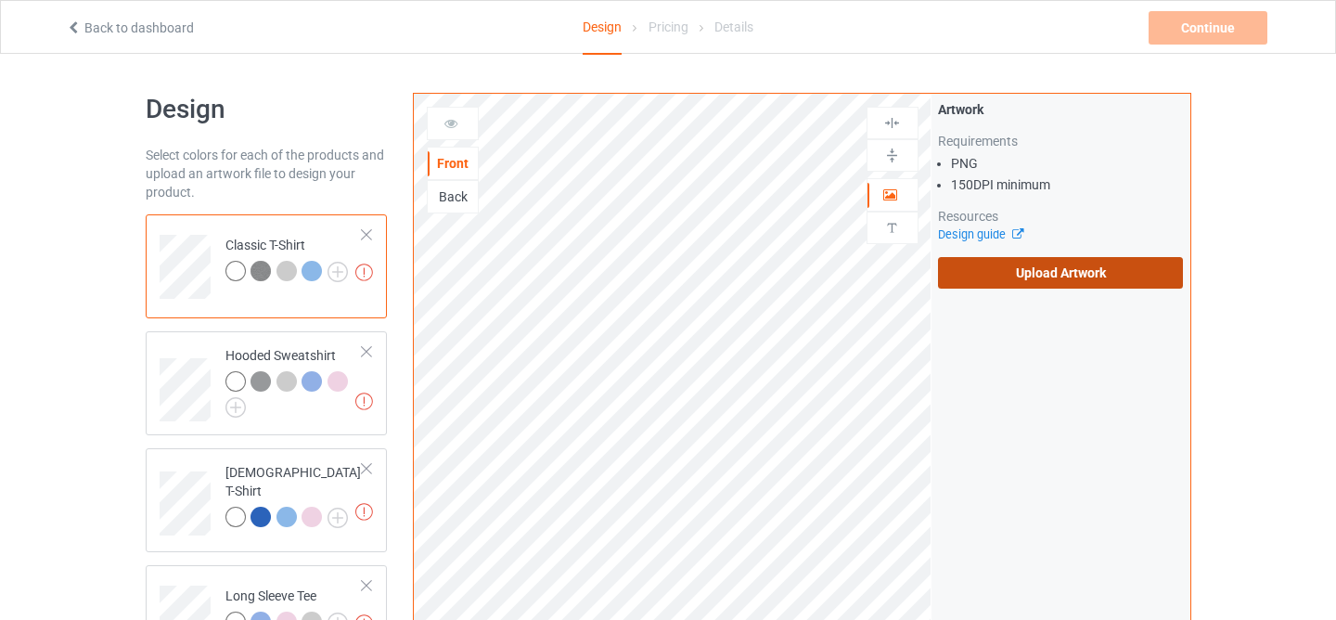
click at [981, 287] on label "Upload Artwork" at bounding box center [1061, 273] width 246 height 32
click at [0, 0] on input "Upload Artwork" at bounding box center [0, 0] width 0 height 0
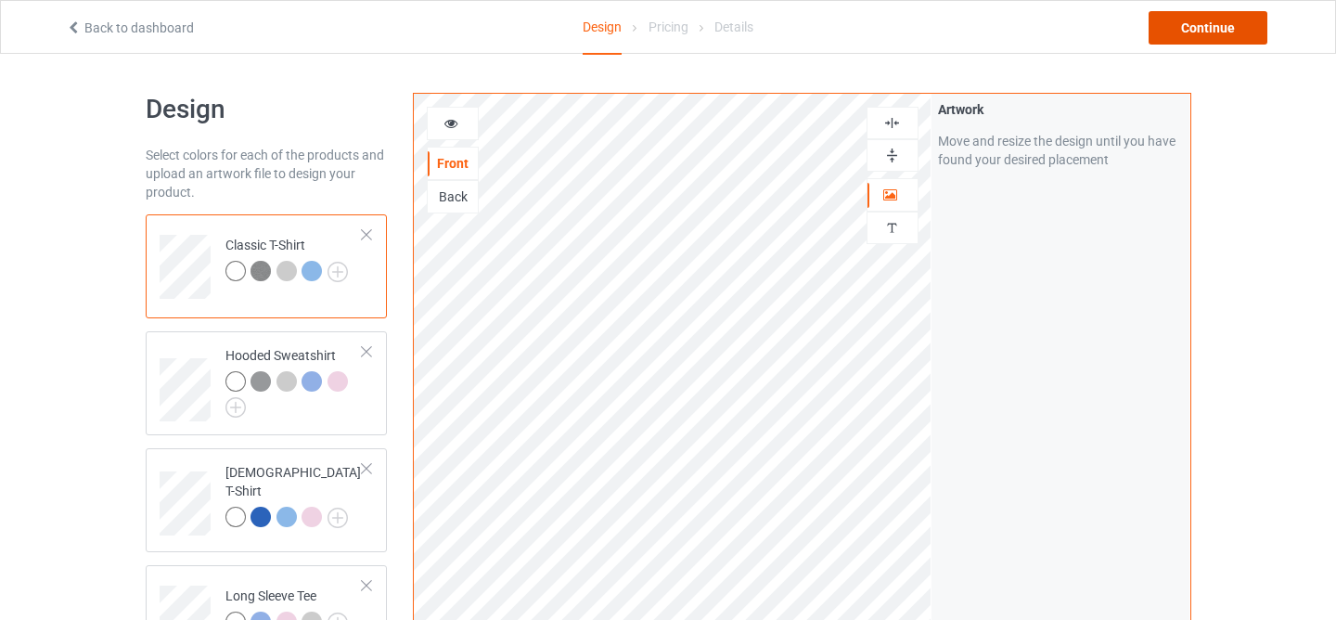
click at [1213, 30] on div "Continue" at bounding box center [1208, 27] width 119 height 33
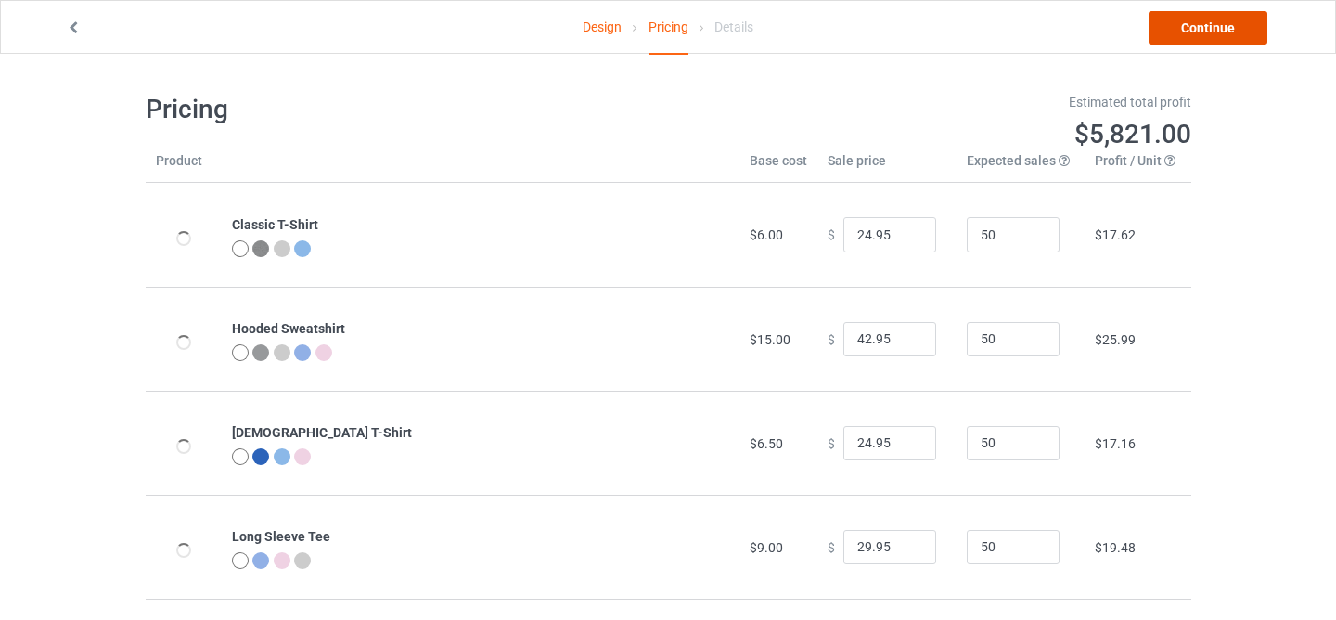
click at [1213, 30] on link "Continue" at bounding box center [1208, 27] width 119 height 33
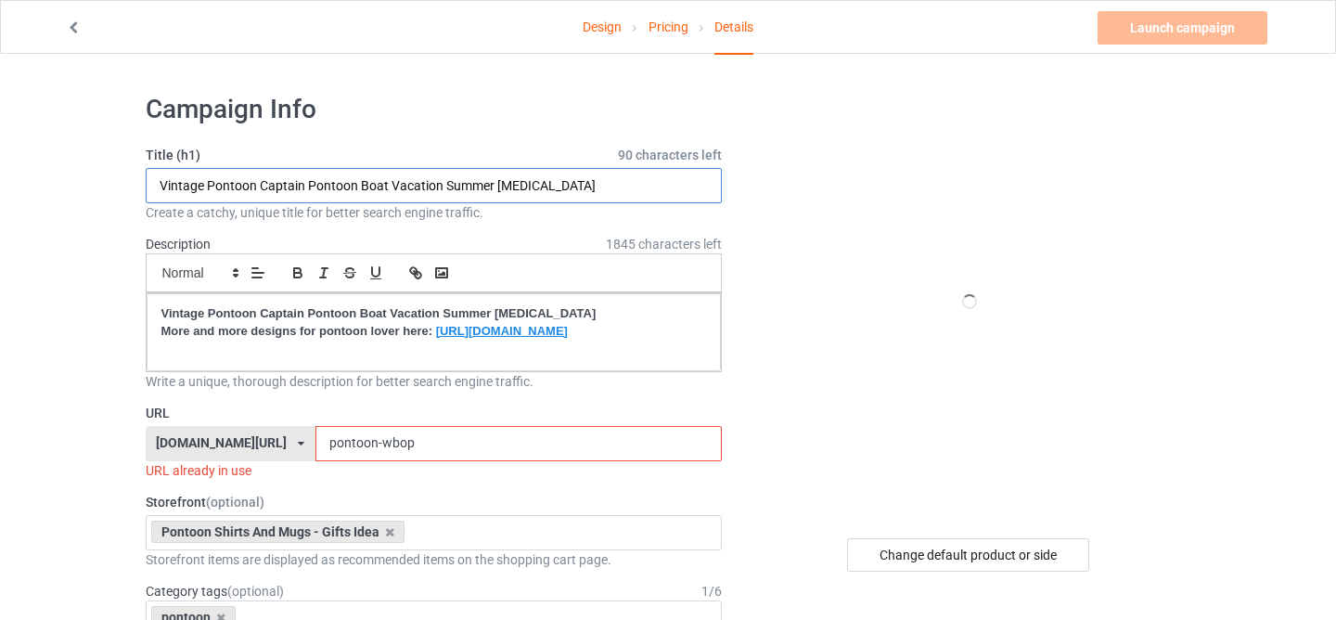
click at [546, 184] on input "Vintage Pontoon Captain Pontoon Boat Vacation Summer [MEDICAL_DATA]" at bounding box center [434, 185] width 577 height 35
paste input "Fragile I Just Dropped My Son Off at College Parents"
type input "Fragile I Just Dropped My Son Off at College Parents"
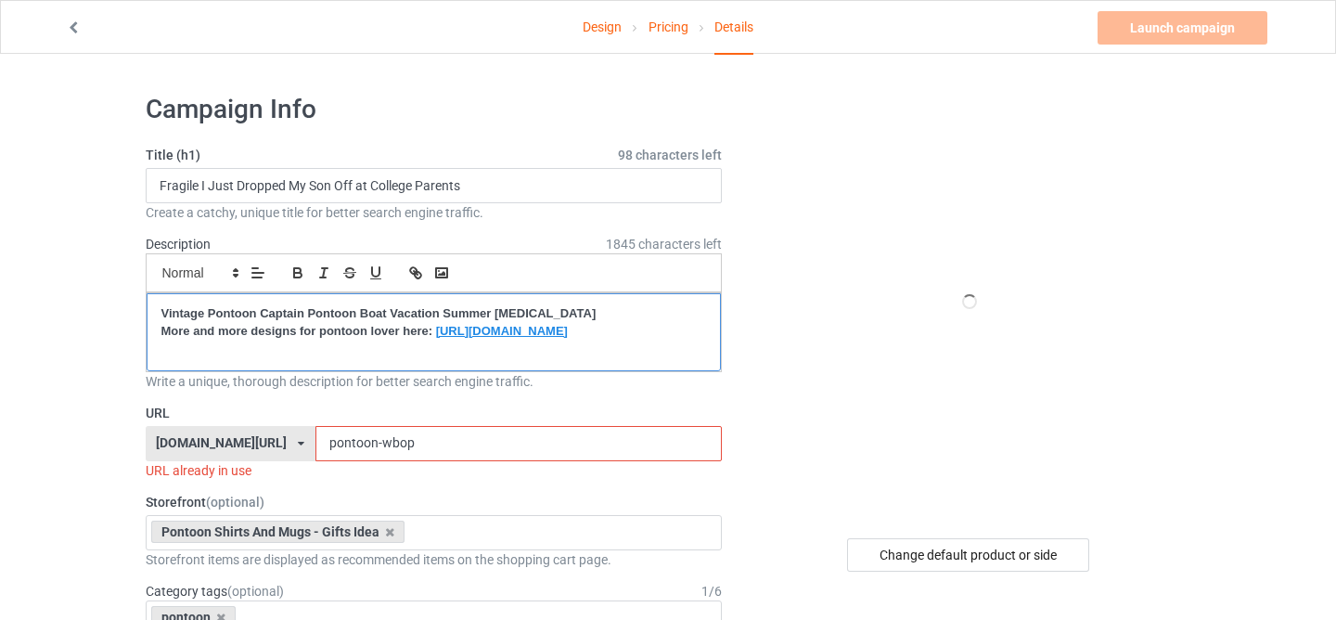
drag, startPoint x: 164, startPoint y: 308, endPoint x: 206, endPoint y: 359, distance: 66.0
click at [206, 359] on div "Vintage Pontoon Captain Pontoon Boat Vacation Summer [MEDICAL_DATA] ﻿More and m…" at bounding box center [434, 332] width 575 height 78
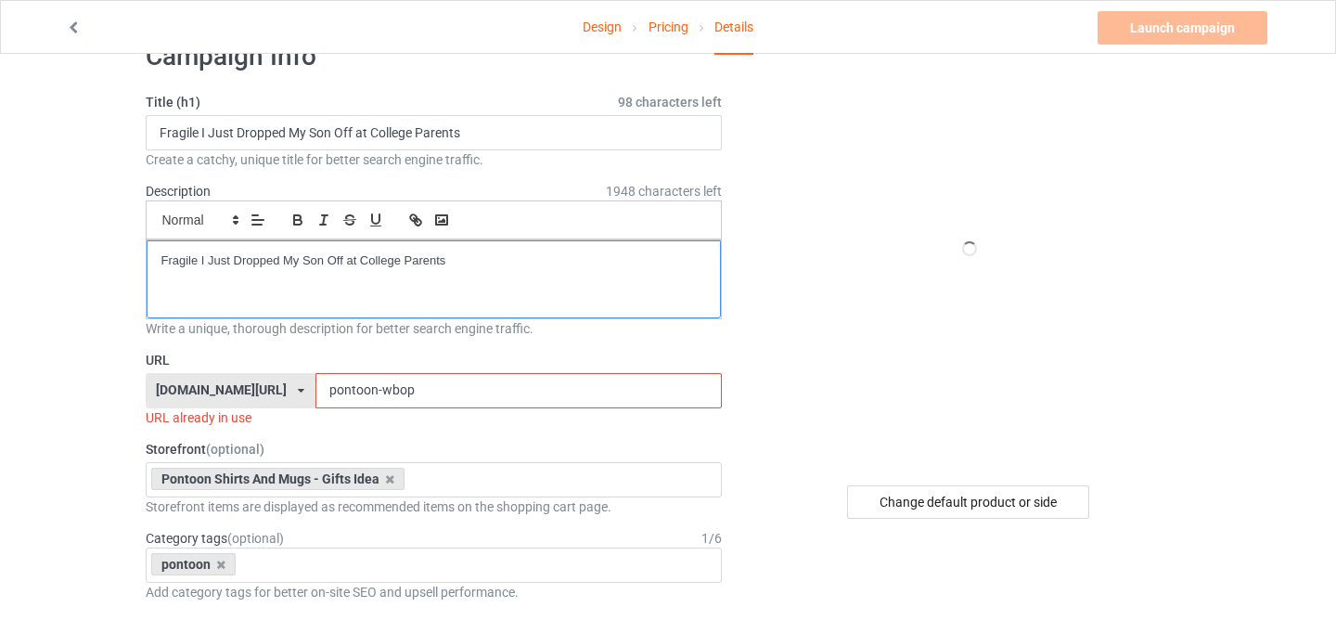
scroll to position [110, 0]
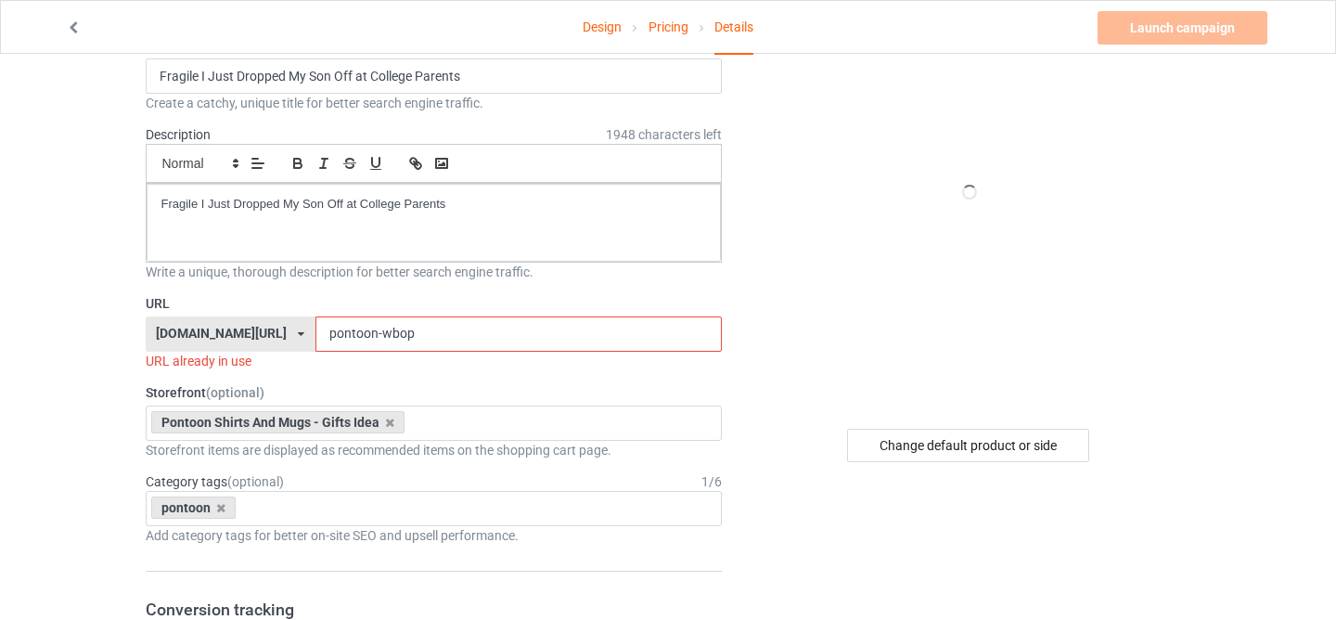
click at [350, 325] on input "pontoon-wbop" at bounding box center [519, 333] width 407 height 35
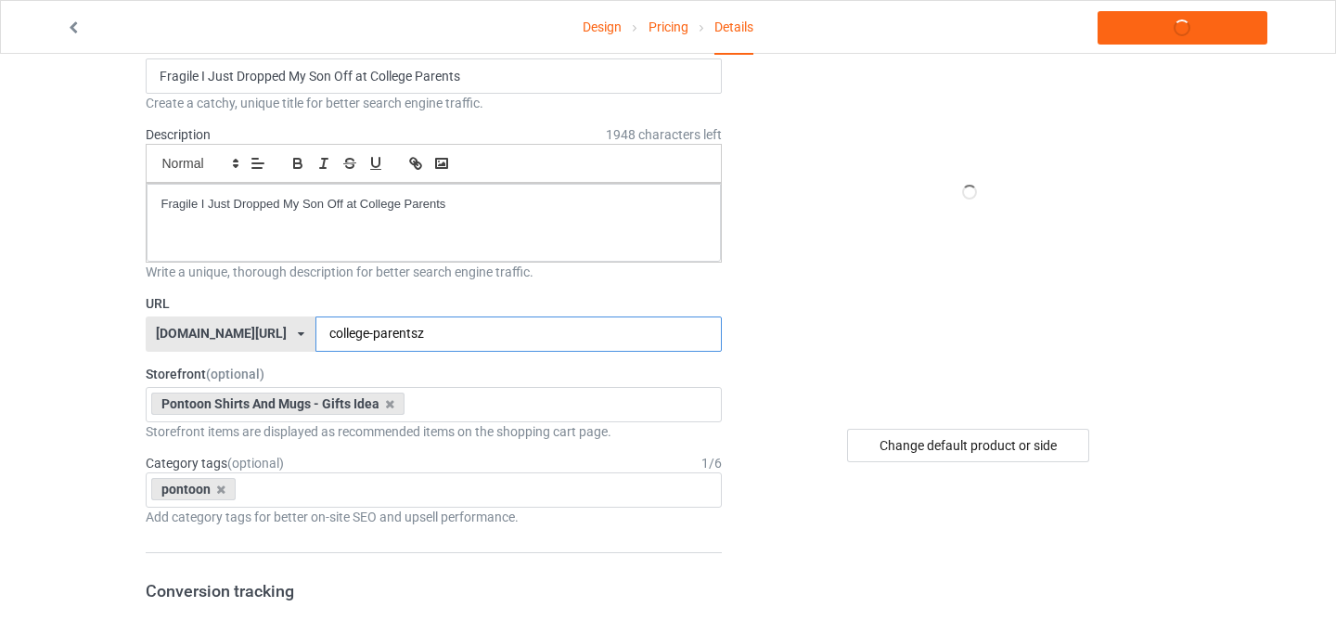
type input "college-parentsz"
click at [388, 405] on icon at bounding box center [389, 404] width 9 height 12
click at [224, 490] on icon at bounding box center [220, 490] width 9 height 12
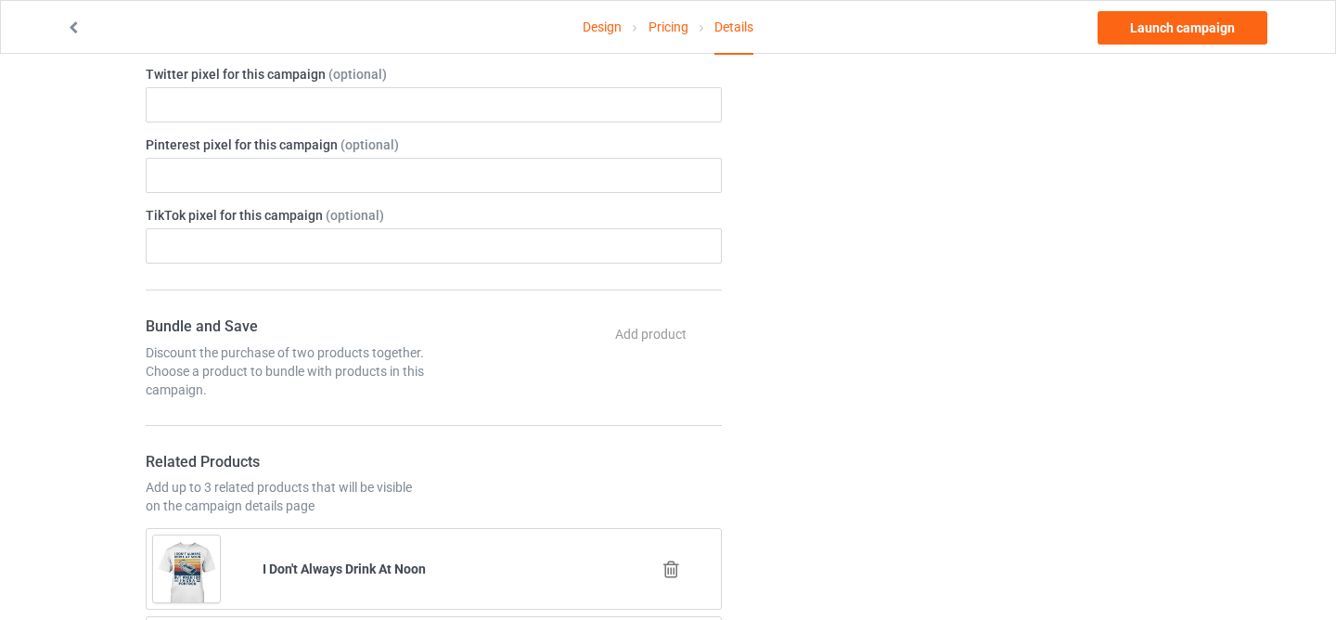
scroll to position [977, 0]
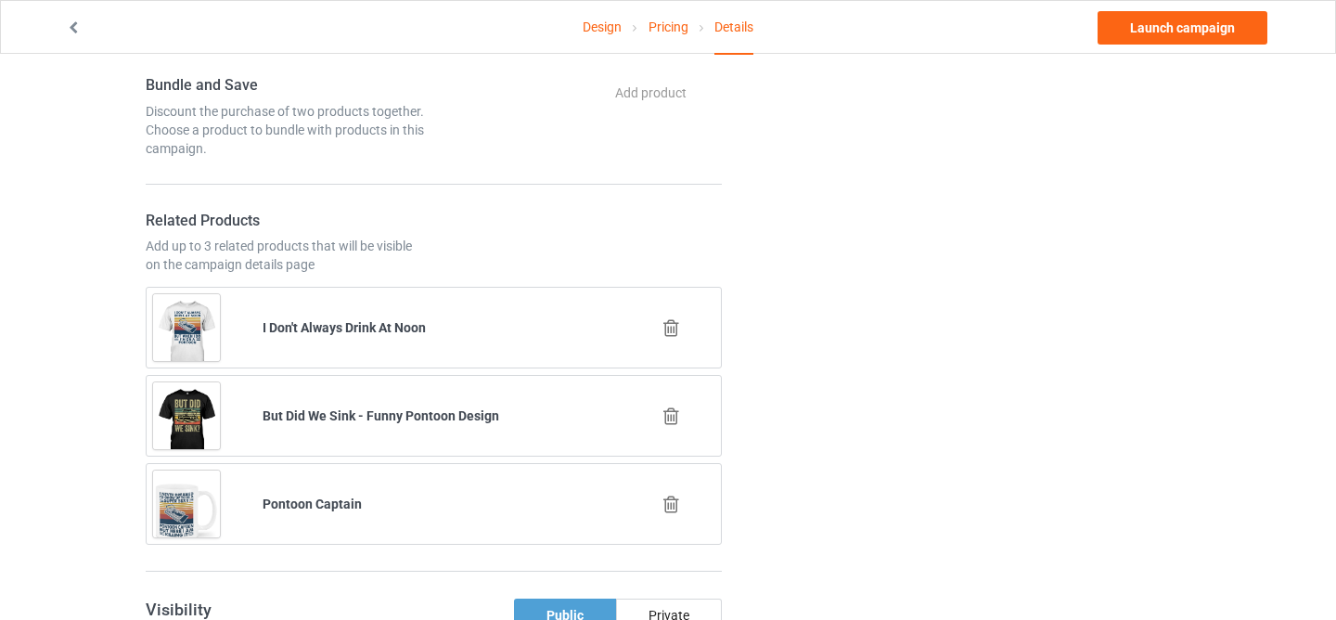
click at [671, 331] on icon at bounding box center [671, 327] width 23 height 19
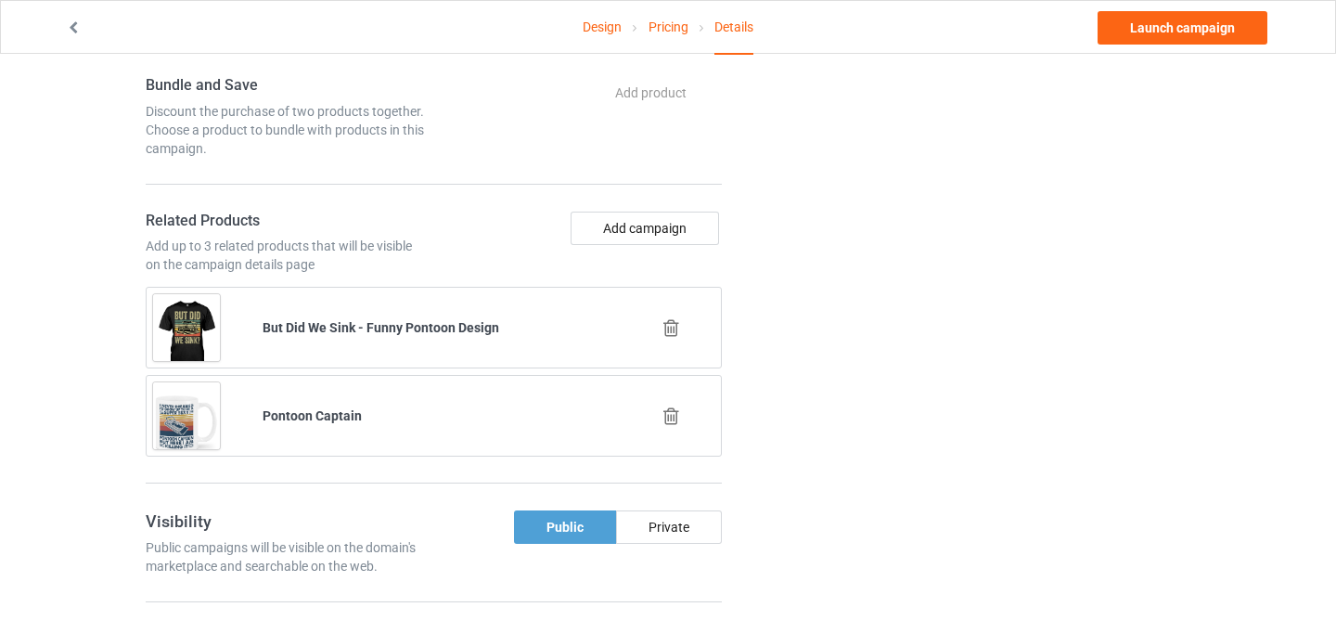
click at [671, 330] on icon at bounding box center [671, 327] width 23 height 19
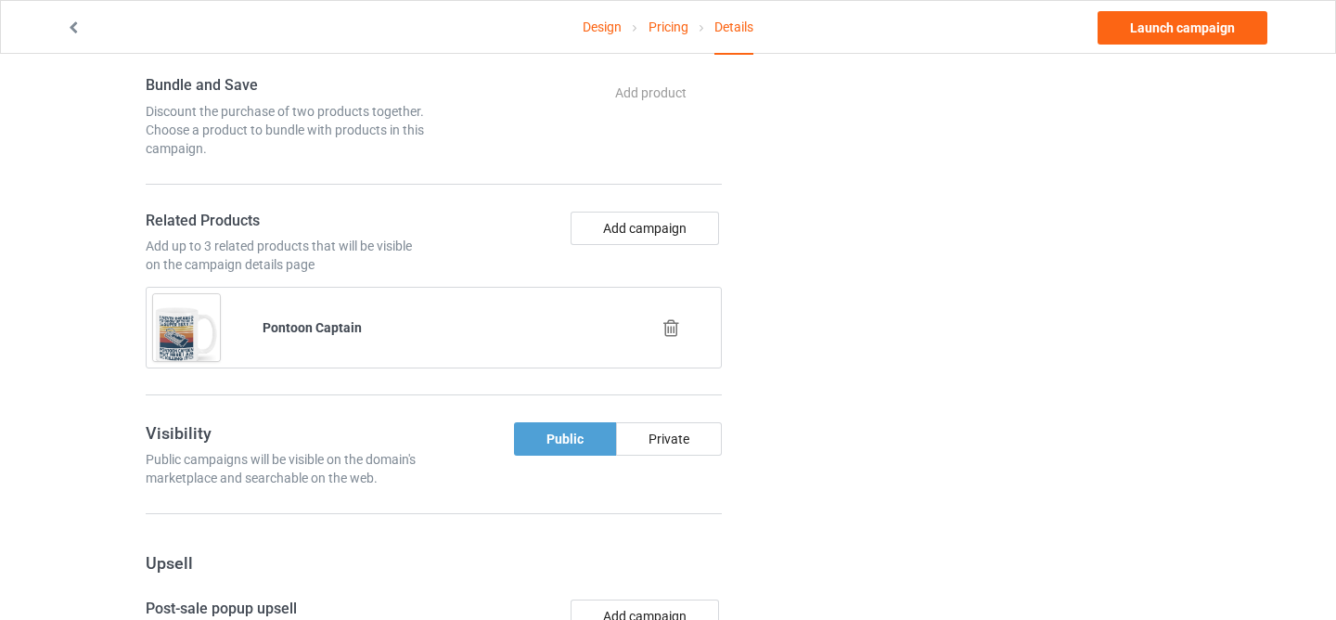
click at [671, 330] on icon at bounding box center [671, 327] width 23 height 19
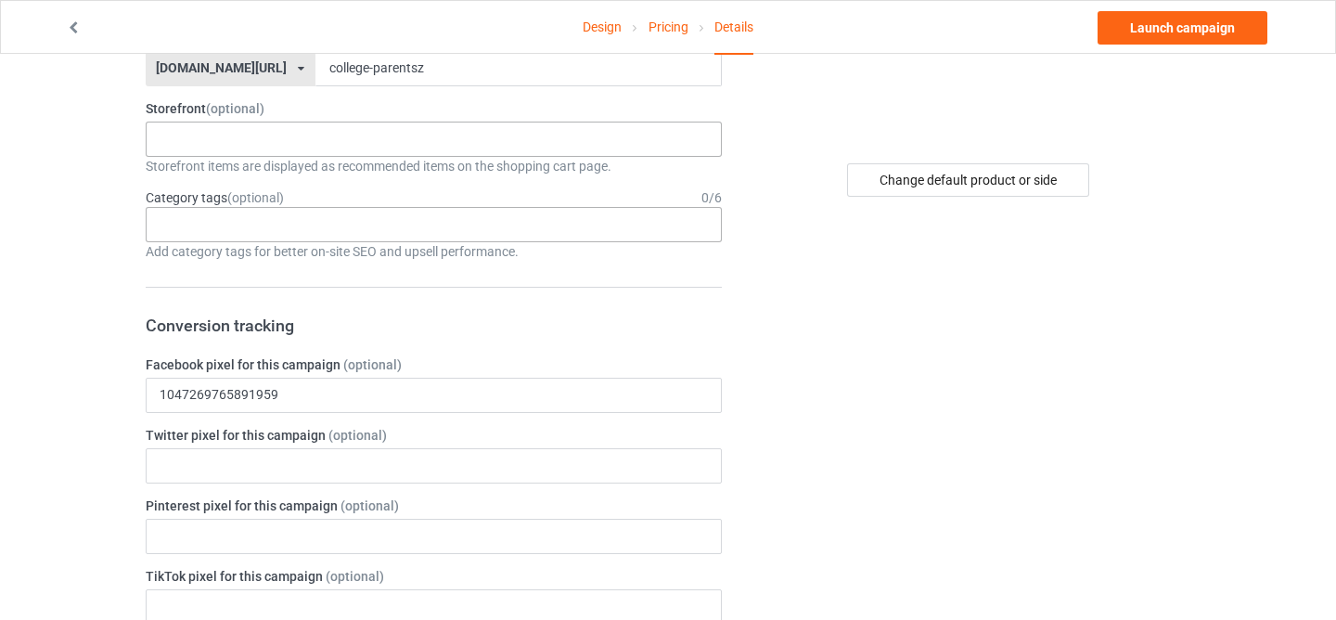
scroll to position [289, 0]
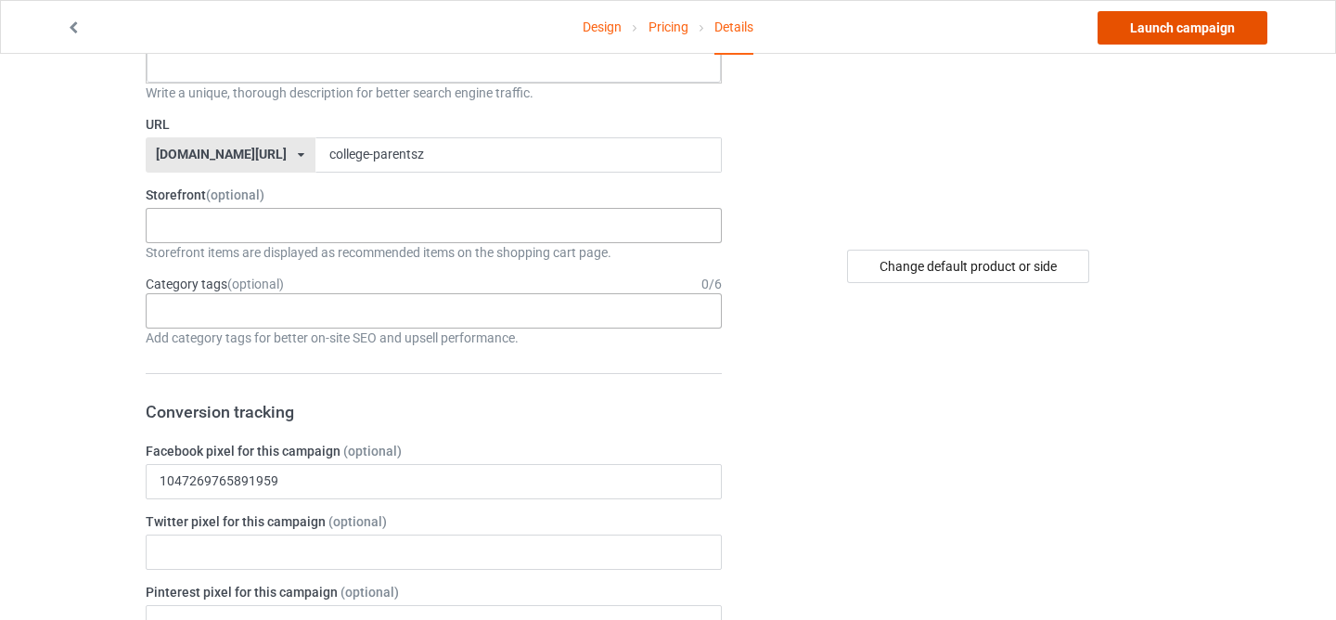
click at [1168, 35] on link "Launch campaign" at bounding box center [1183, 27] width 170 height 33
